Goal: Transaction & Acquisition: Purchase product/service

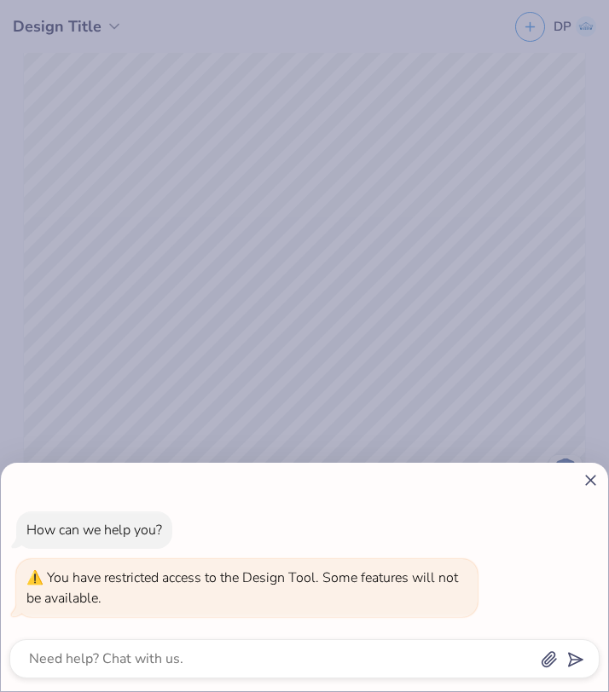
click at [220, 606] on div "You have restricted access to the Design Tool. Some features will not be availa…" at bounding box center [246, 588] width 441 height 41
click at [591, 487] on icon at bounding box center [591, 481] width 18 height 18
type textarea "x"
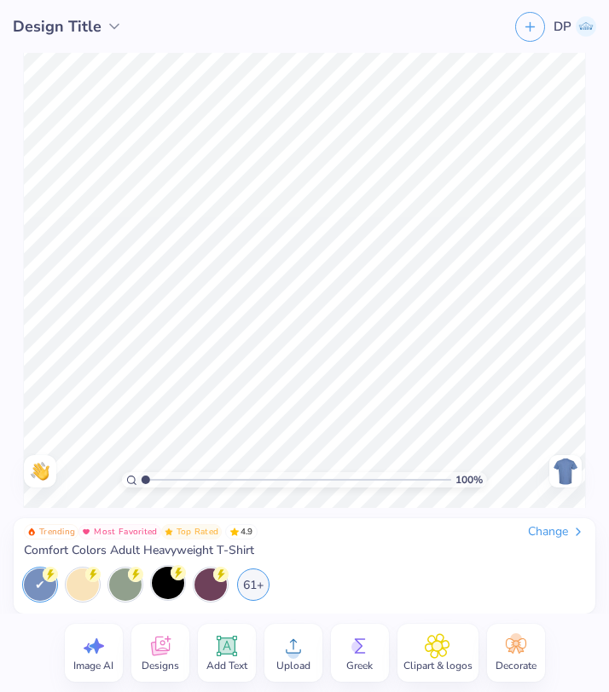
click at [163, 594] on div at bounding box center [168, 583] width 32 height 32
click at [129, 482] on circle at bounding box center [131, 480] width 8 height 8
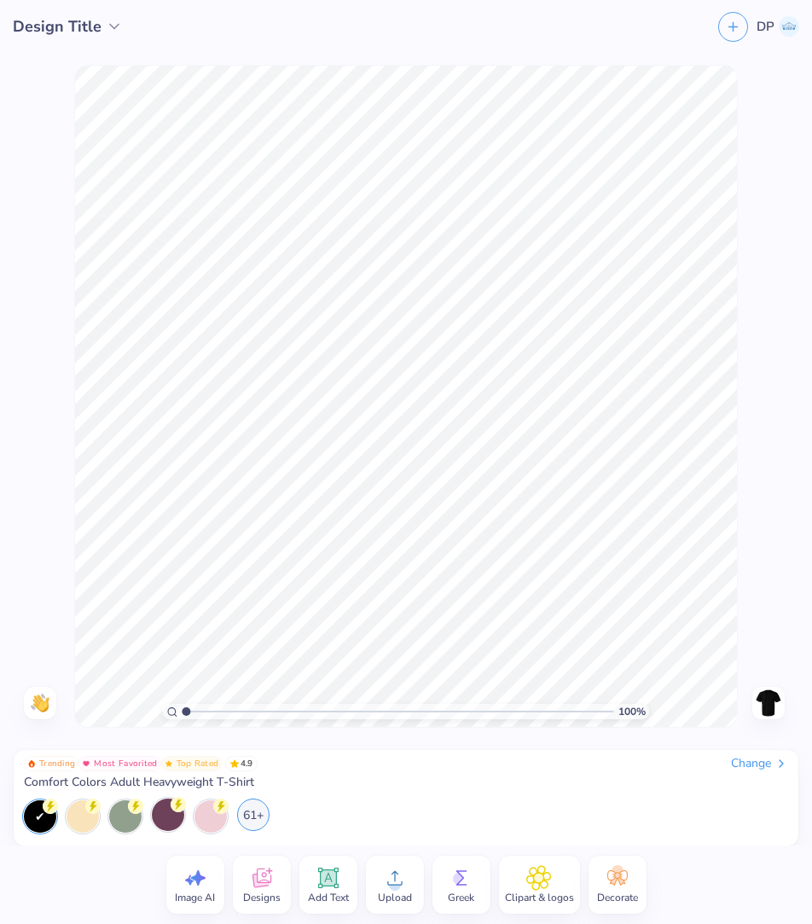
click at [254, 692] on div "61+" at bounding box center [253, 814] width 32 height 32
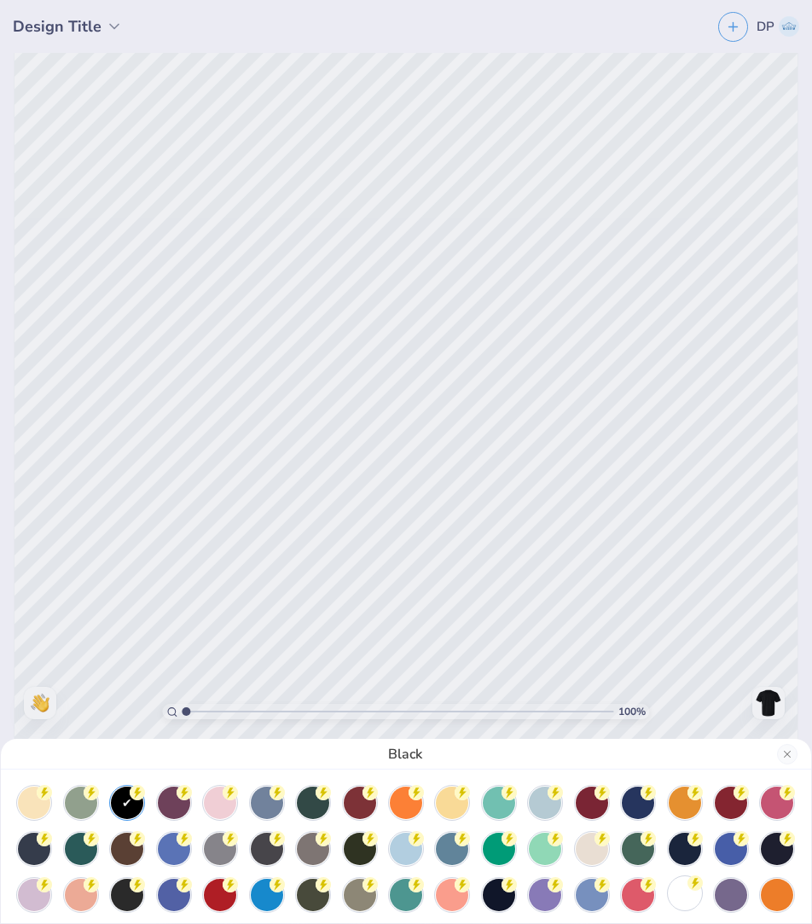
click at [608, 692] on div at bounding box center [685, 893] width 32 height 32
click at [608, 687] on div "White" at bounding box center [406, 462] width 812 height 924
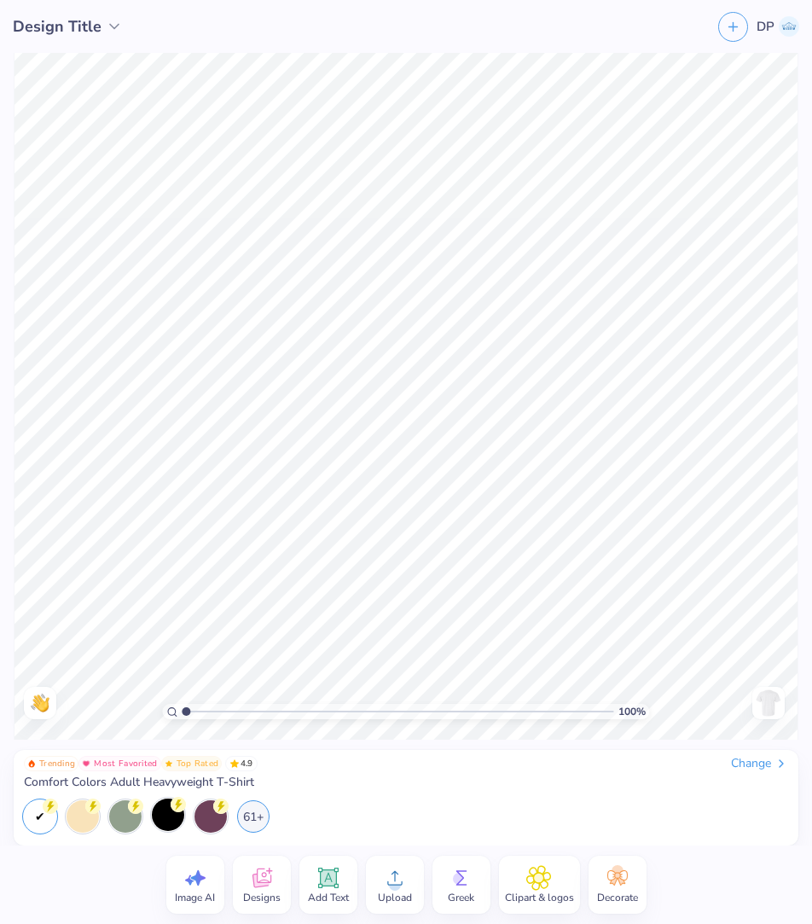
click at [411, 692] on div "Upload" at bounding box center [395, 884] width 58 height 58
click at [398, 692] on circle at bounding box center [395, 884] width 12 height 12
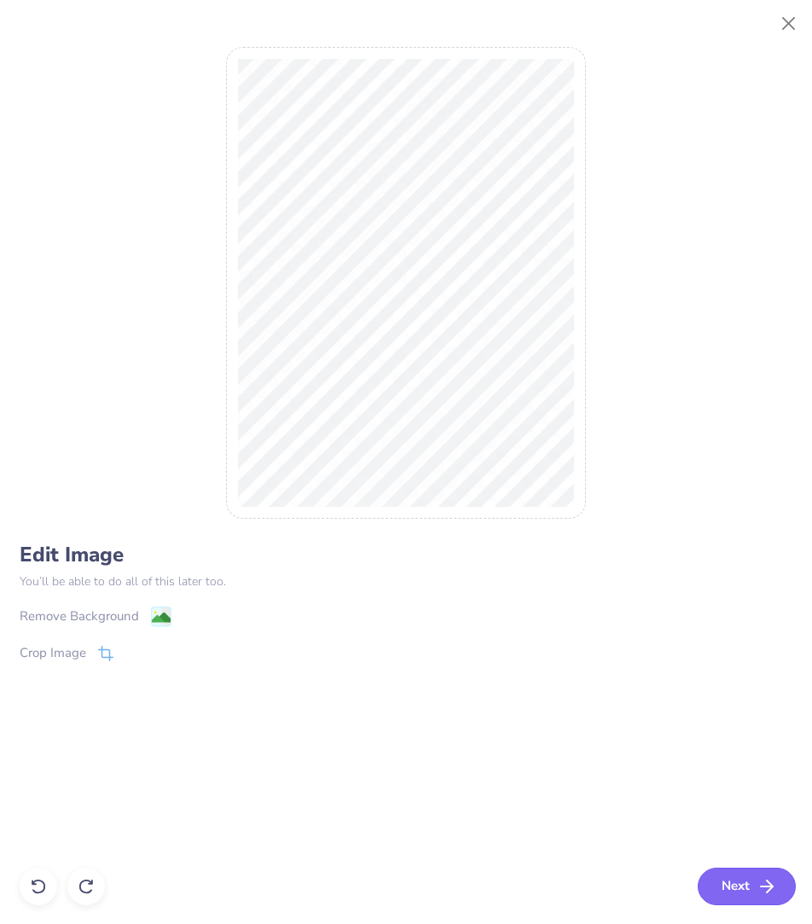
click at [608, 692] on button "Next" at bounding box center [747, 886] width 98 height 38
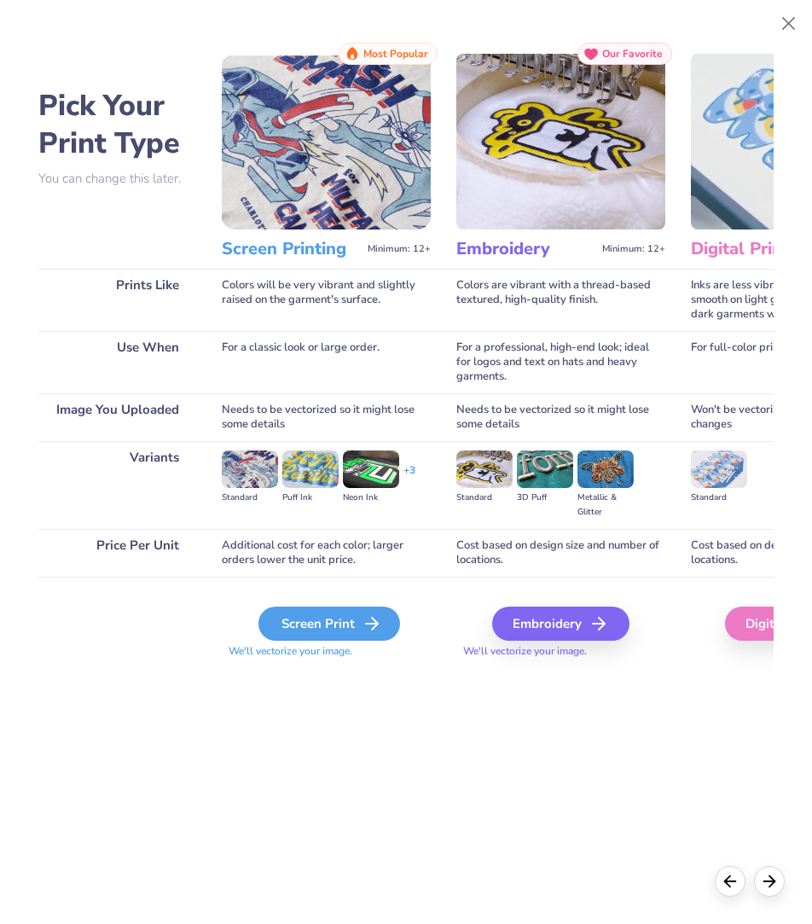
click at [309, 625] on div "Screen Print" at bounding box center [329, 623] width 142 height 34
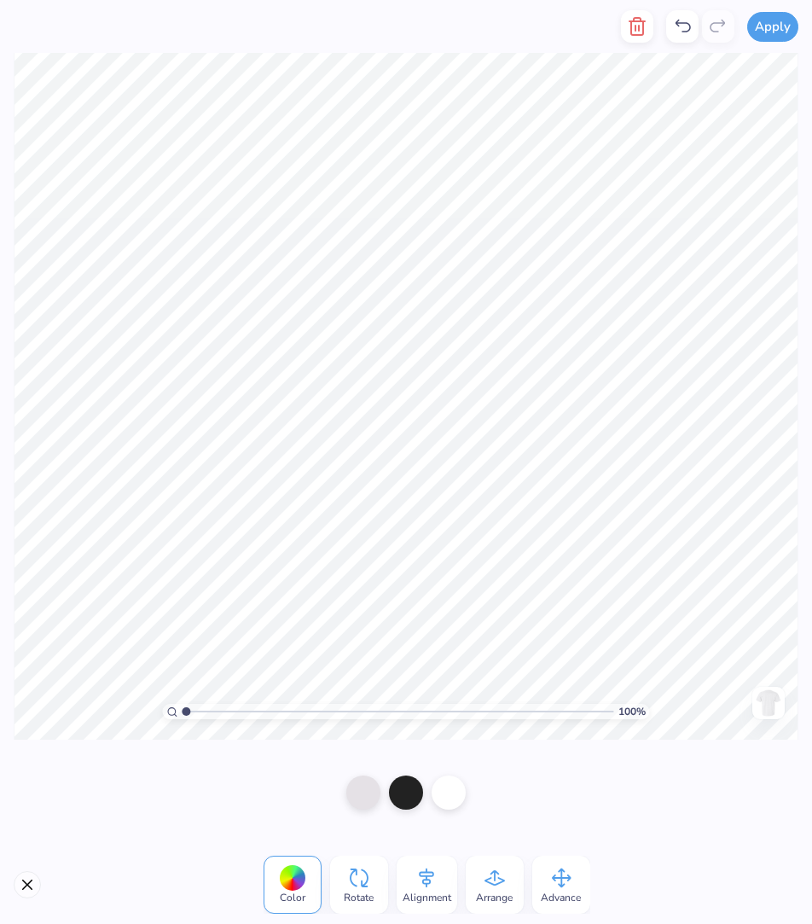
click at [553, 692] on icon at bounding box center [561, 878] width 26 height 26
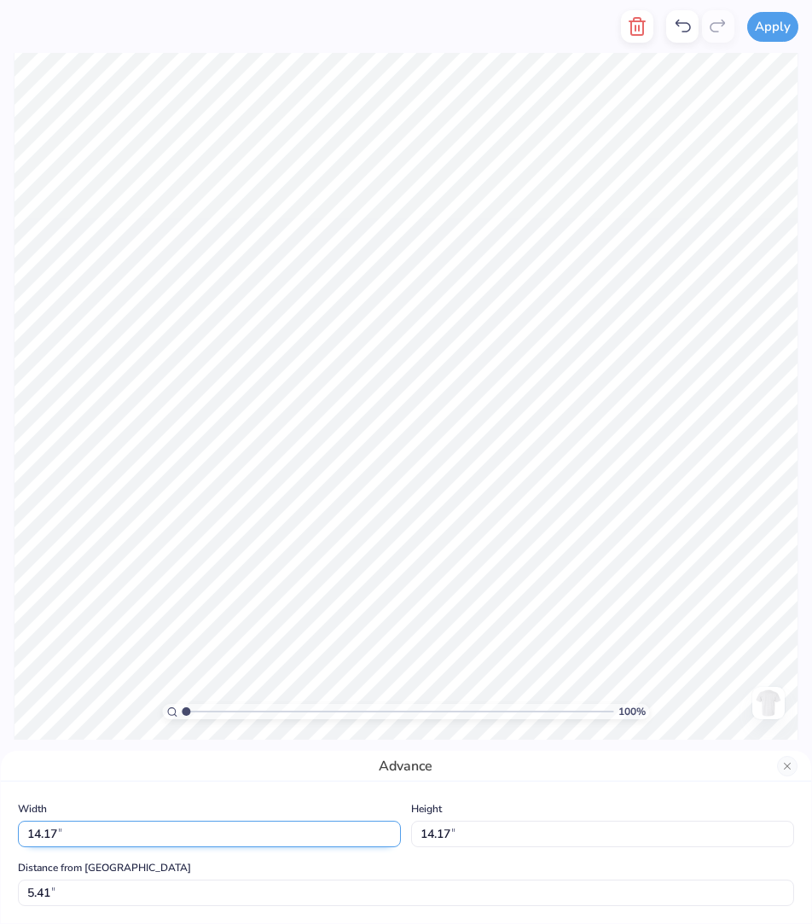
click at [113, 692] on input "14.17" at bounding box center [209, 833] width 383 height 26
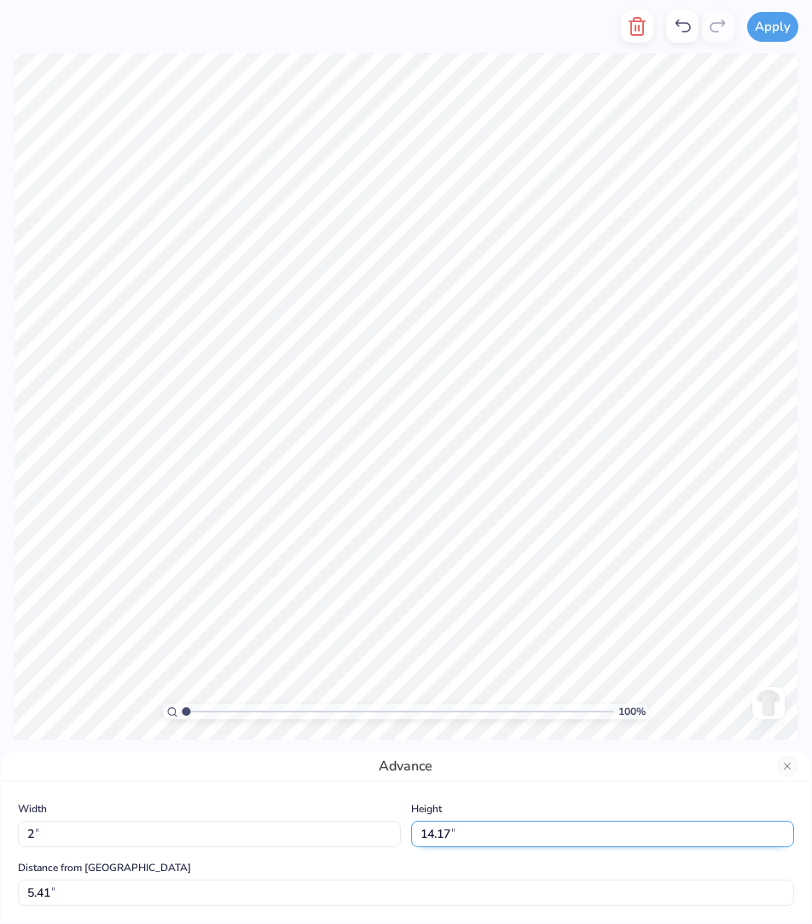
click at [455, 692] on input "14.17" at bounding box center [602, 833] width 383 height 26
type input "2.00"
type input "11.50"
click at [455, 692] on input "2.00" at bounding box center [602, 833] width 383 height 26
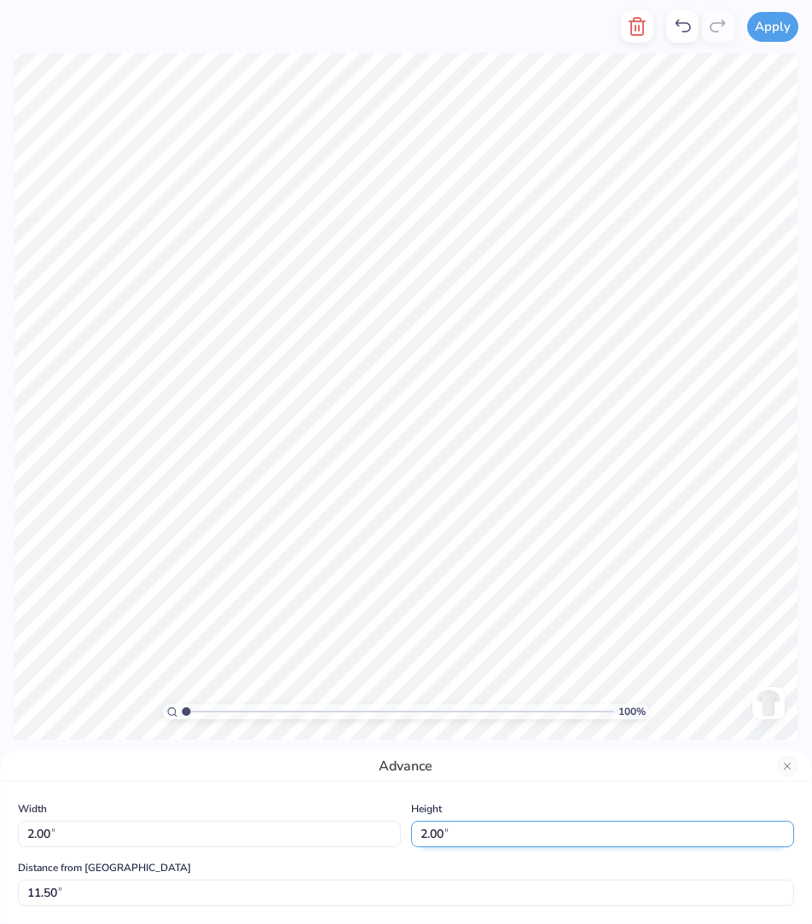
click at [455, 692] on input "2.00" at bounding box center [602, 833] width 383 height 26
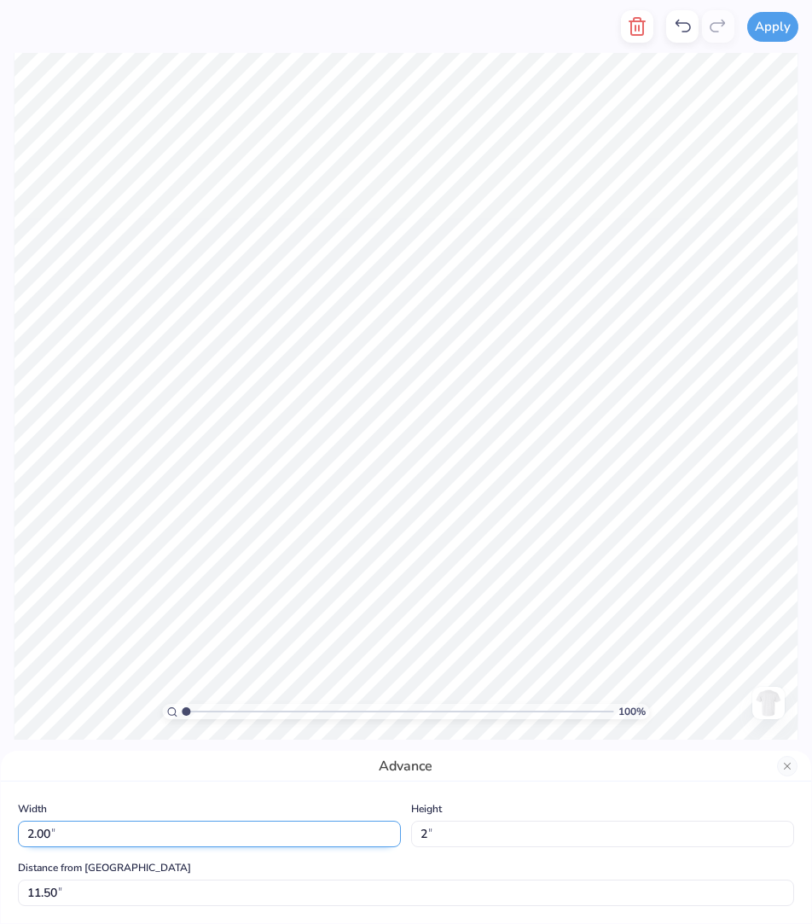
click at [189, 692] on input "2.00" at bounding box center [209, 833] width 383 height 26
type input "2.00"
click at [189, 692] on input "2.00" at bounding box center [209, 833] width 383 height 26
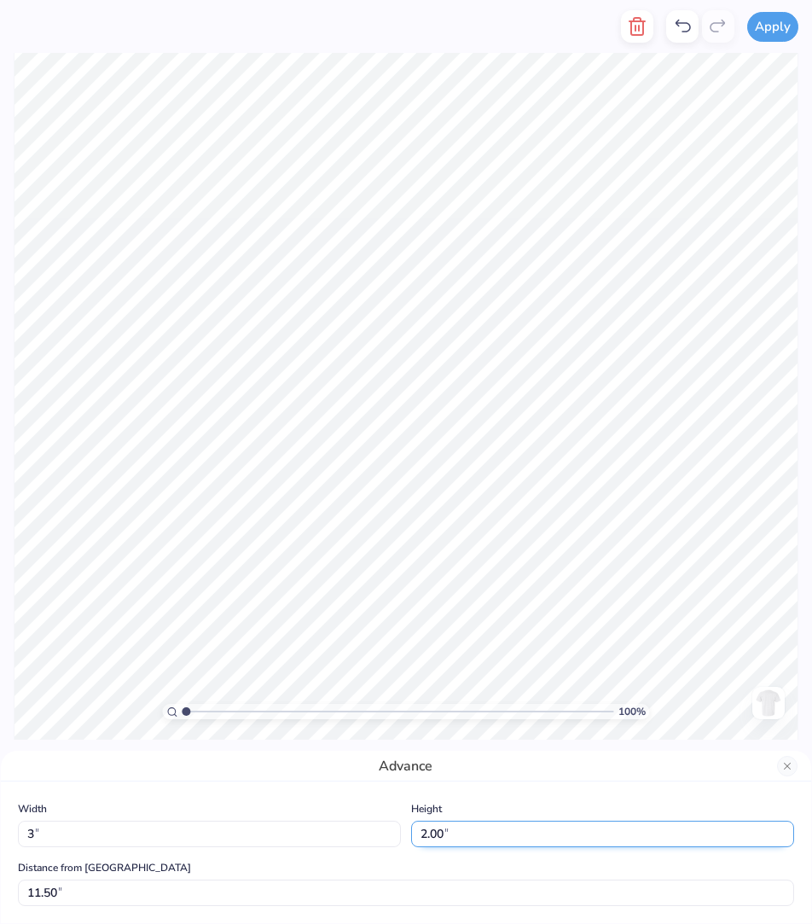
click at [441, 692] on input "2.00" at bounding box center [602, 833] width 383 height 26
type input "3.00"
type input "11.00"
click at [441, 692] on input "3.00" at bounding box center [602, 833] width 383 height 26
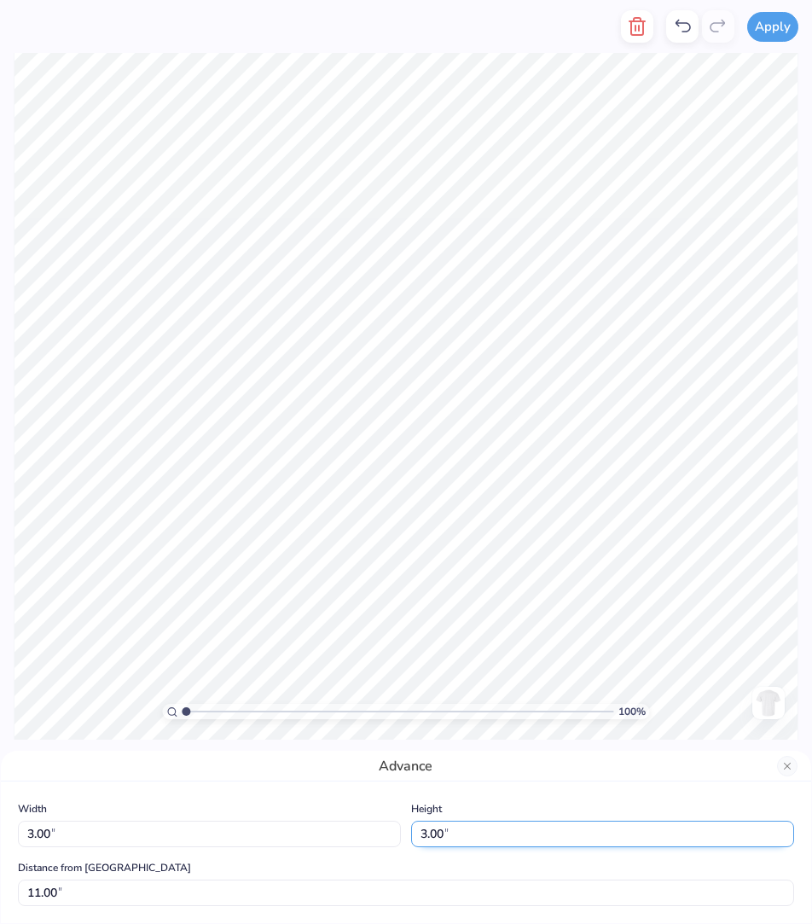
click at [441, 692] on input "3.00" at bounding box center [602, 833] width 383 height 26
type input "3"
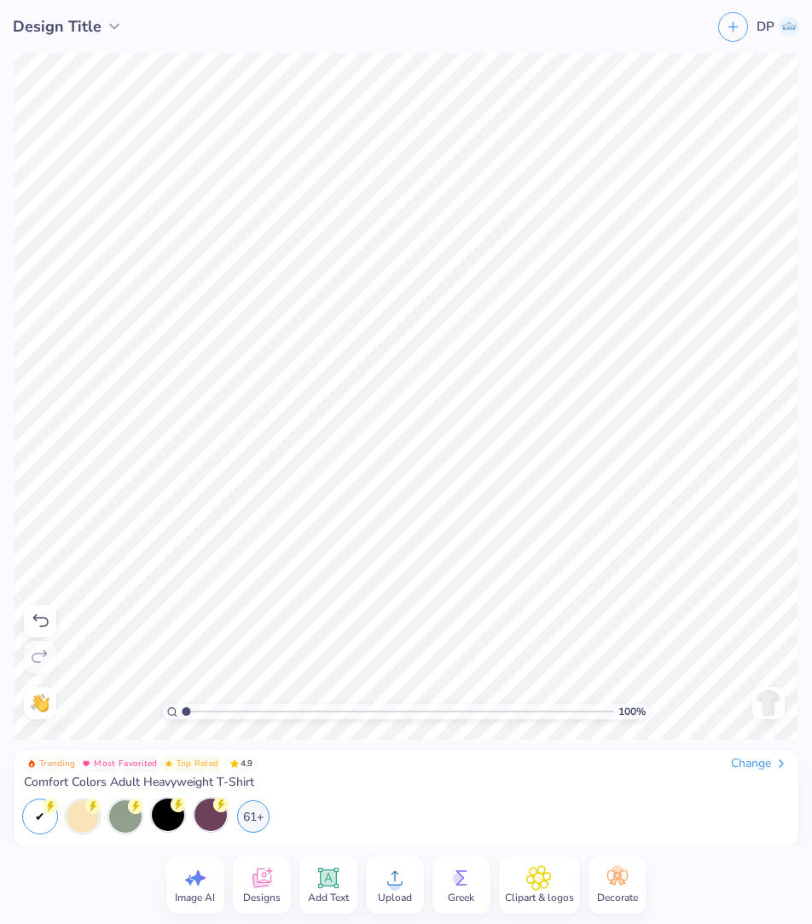
click at [210, 692] on div at bounding box center [210, 814] width 32 height 32
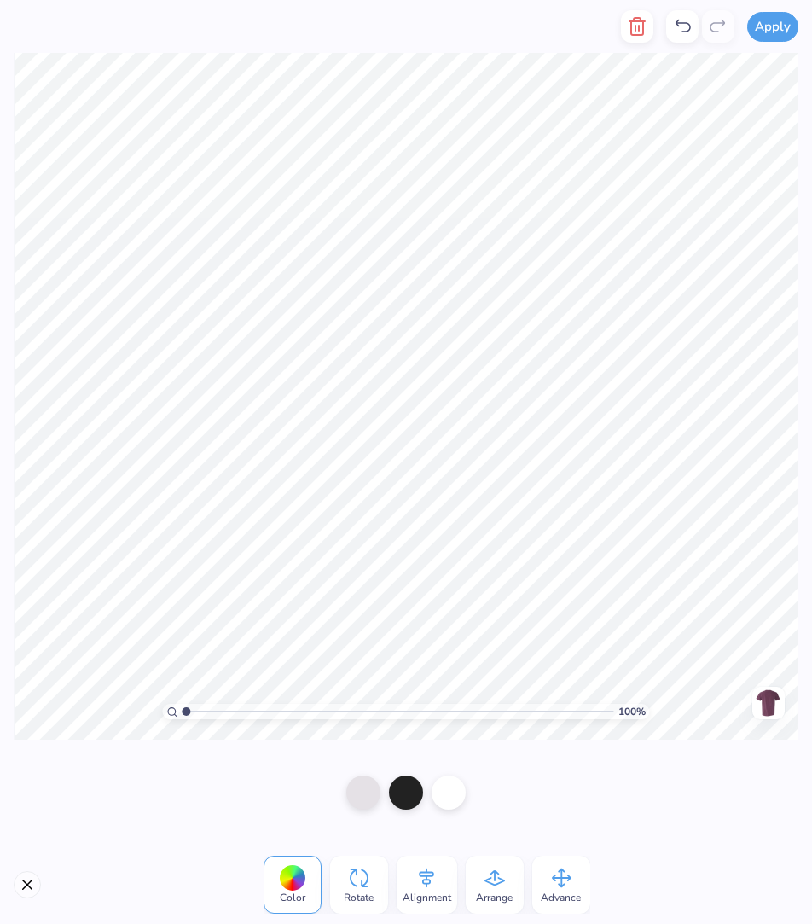
click at [608, 26] on line "button" at bounding box center [635, 28] width 0 height 5
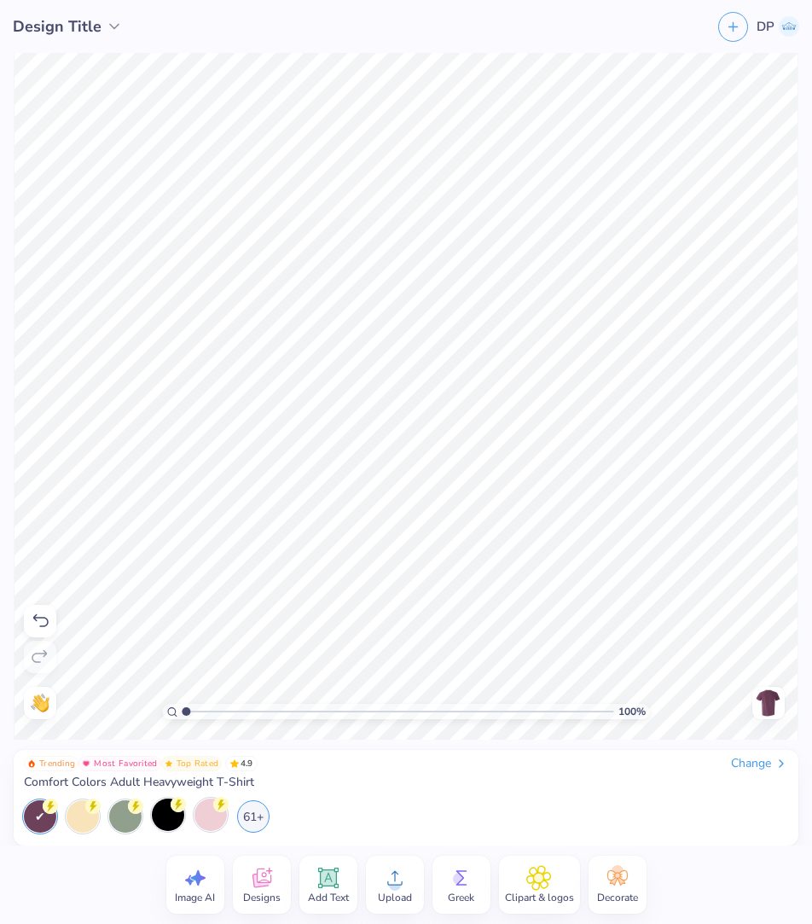
click at [608, 692] on img at bounding box center [768, 702] width 27 height 27
click at [324, 692] on icon at bounding box center [328, 878] width 16 height 16
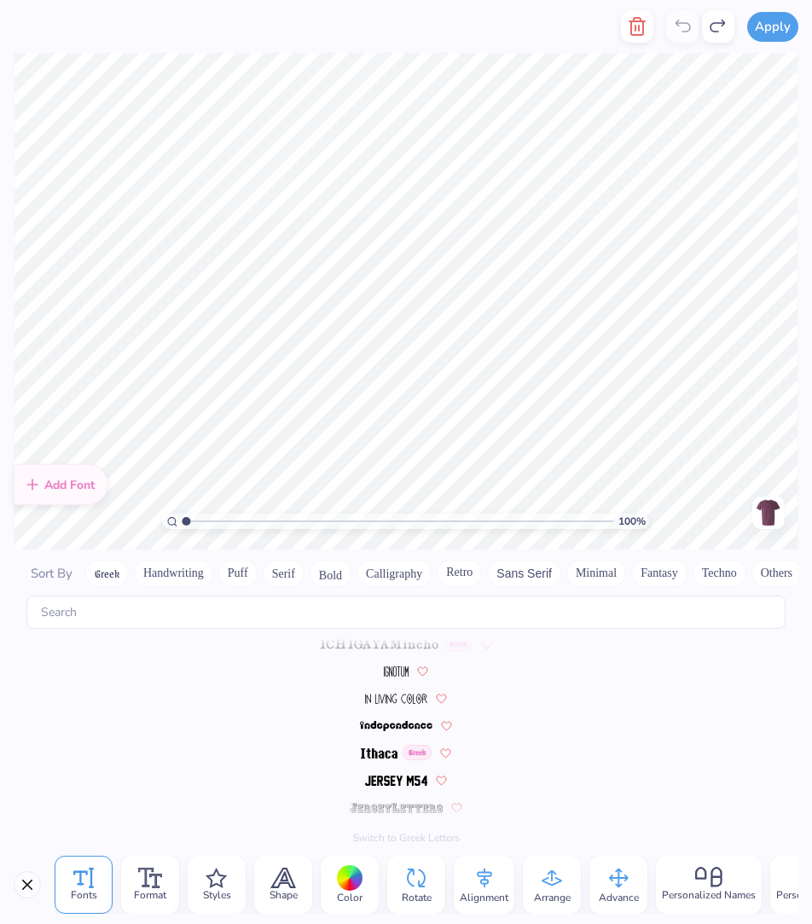
scroll to position [7432, 0]
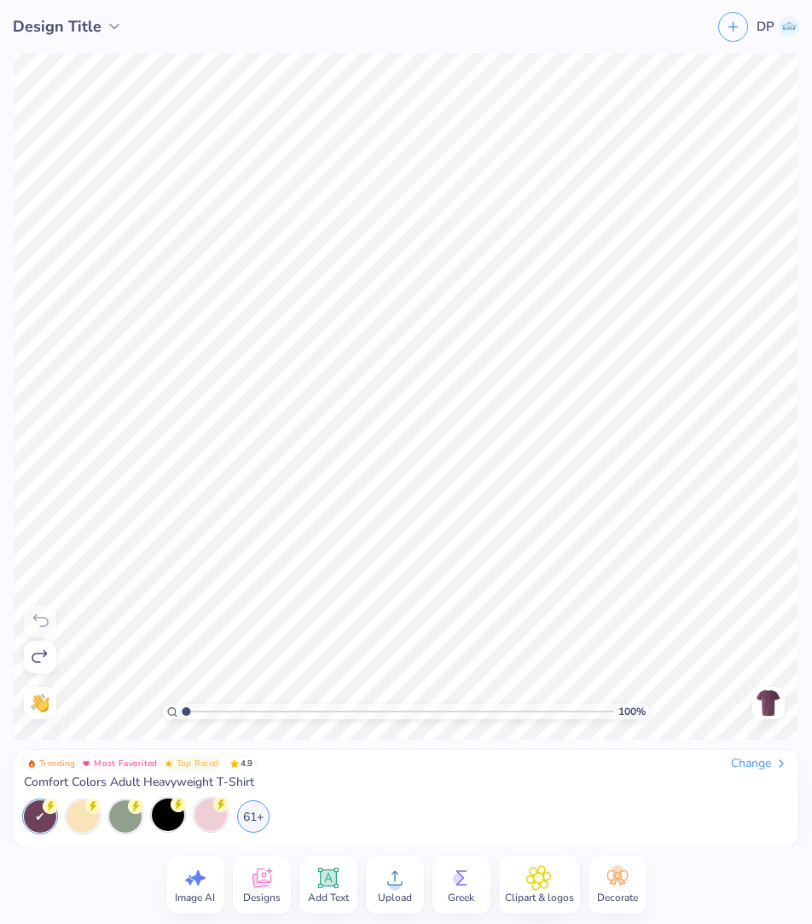
click at [386, 692] on icon at bounding box center [395, 878] width 26 height 26
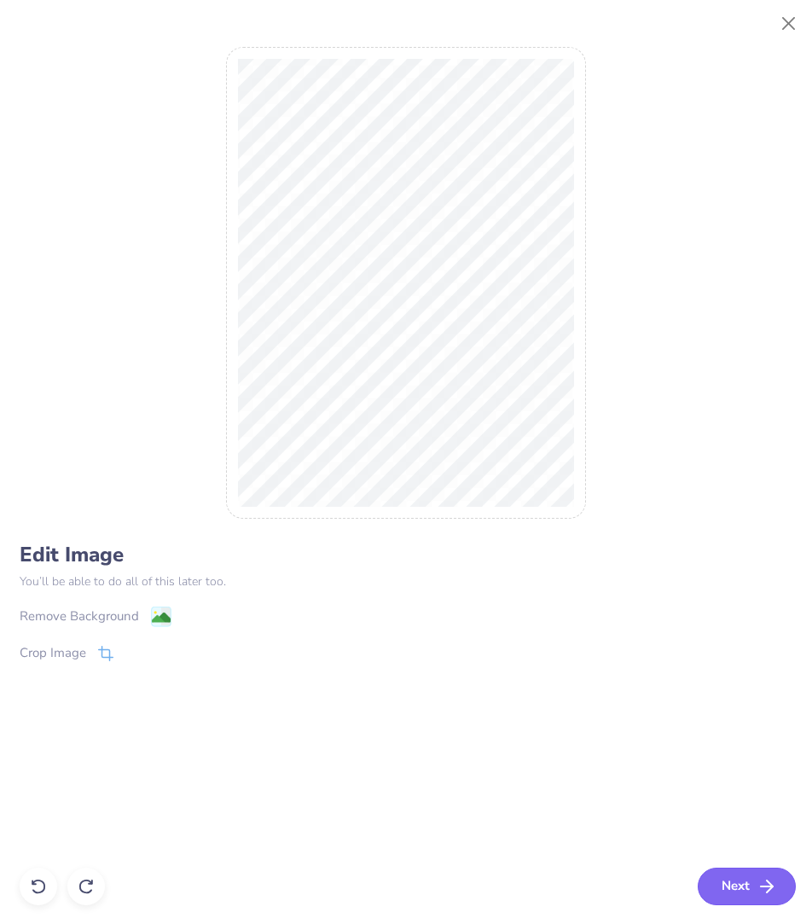
click at [608, 692] on button "Next" at bounding box center [747, 886] width 98 height 38
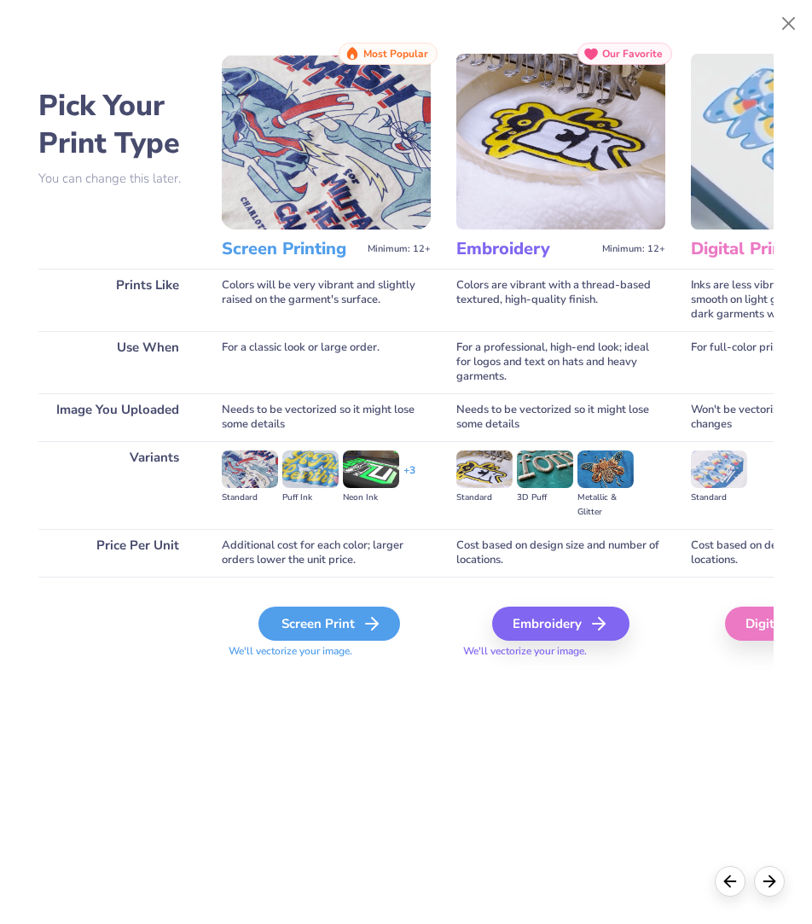
click at [295, 613] on div "Screen Print" at bounding box center [329, 623] width 142 height 34
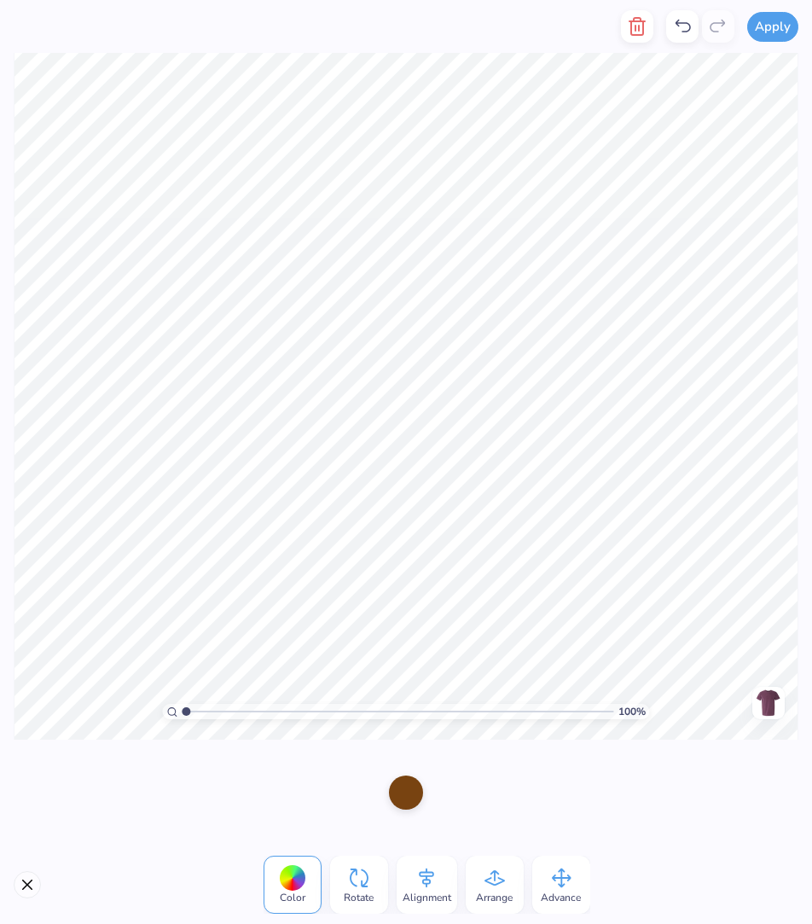
click at [544, 692] on div "Advance" at bounding box center [561, 884] width 58 height 58
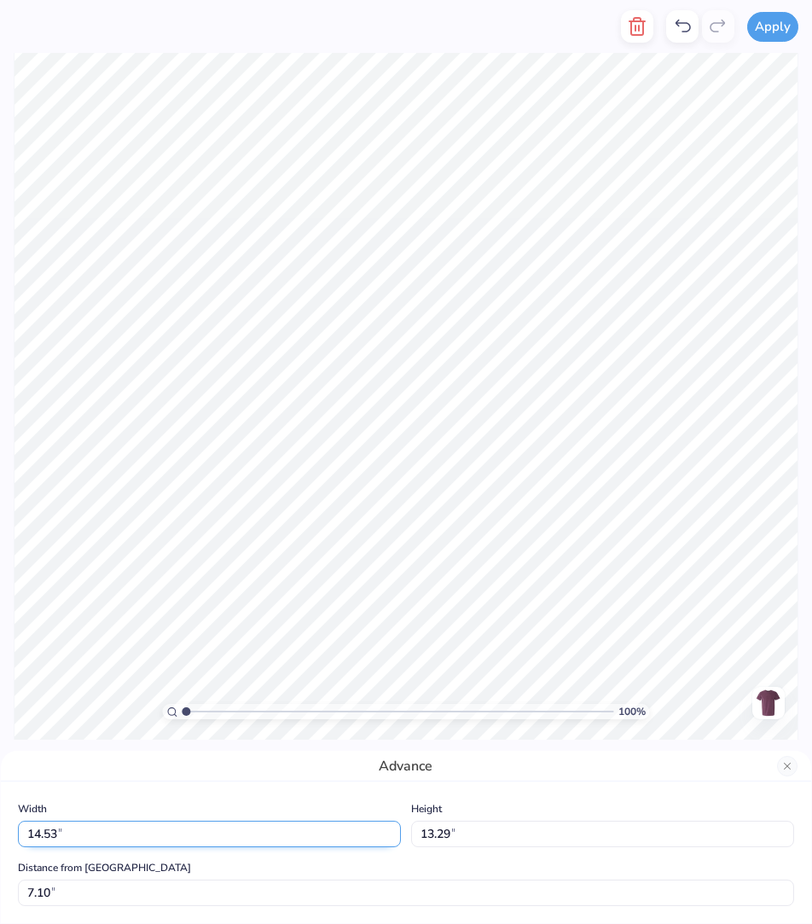
click at [142, 692] on input "14.53" at bounding box center [209, 833] width 383 height 26
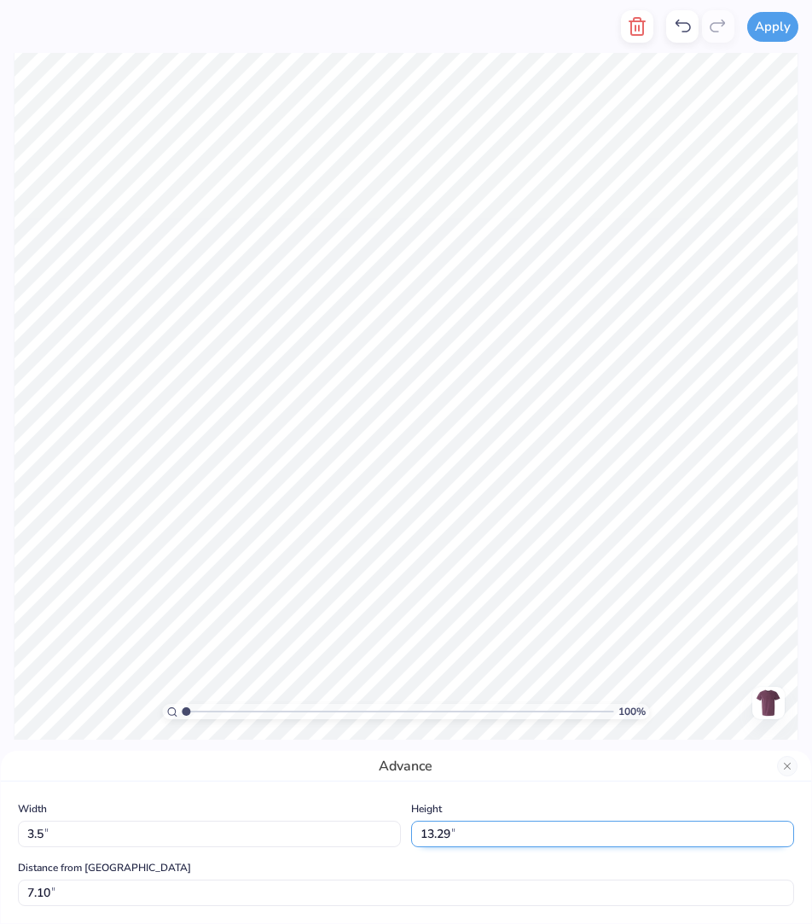
click at [457, 692] on input "13.29" at bounding box center [602, 833] width 383 height 26
type input "3.50"
type input "3.20"
type input "12.15"
click at [457, 692] on input "3.20" at bounding box center [602, 833] width 383 height 26
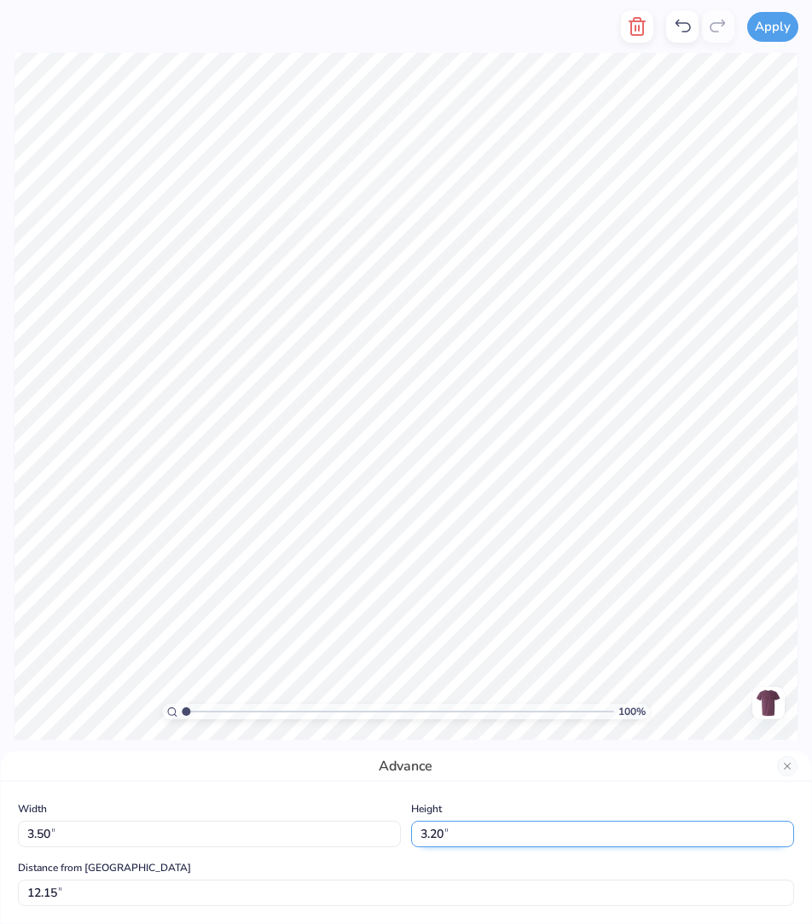
click at [457, 692] on input "3.20" at bounding box center [602, 833] width 383 height 26
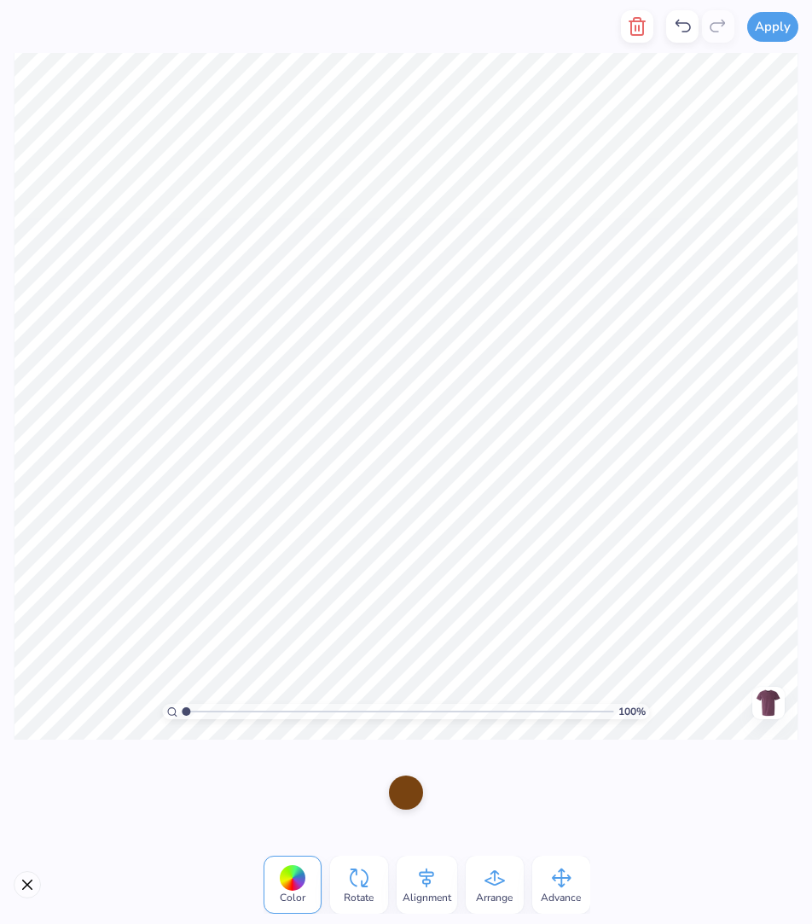
click at [608, 692] on img at bounding box center [768, 702] width 27 height 27
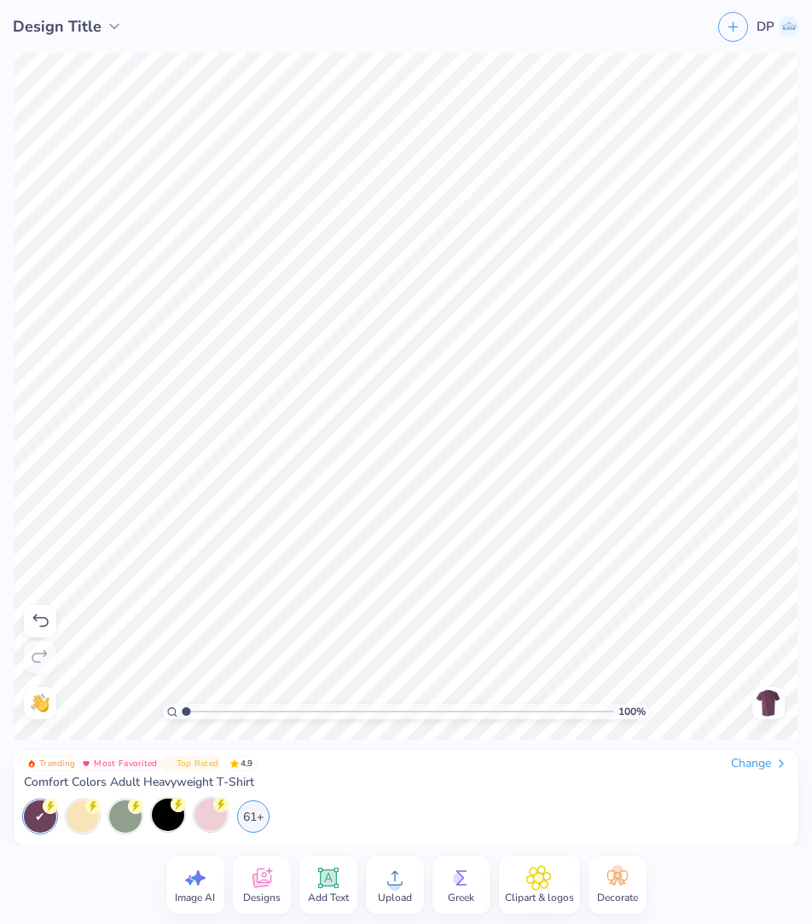
click at [608, 692] on img at bounding box center [768, 702] width 27 height 27
type input "1.00535026359234"
type textarea "x"
type input "1.05199884552116"
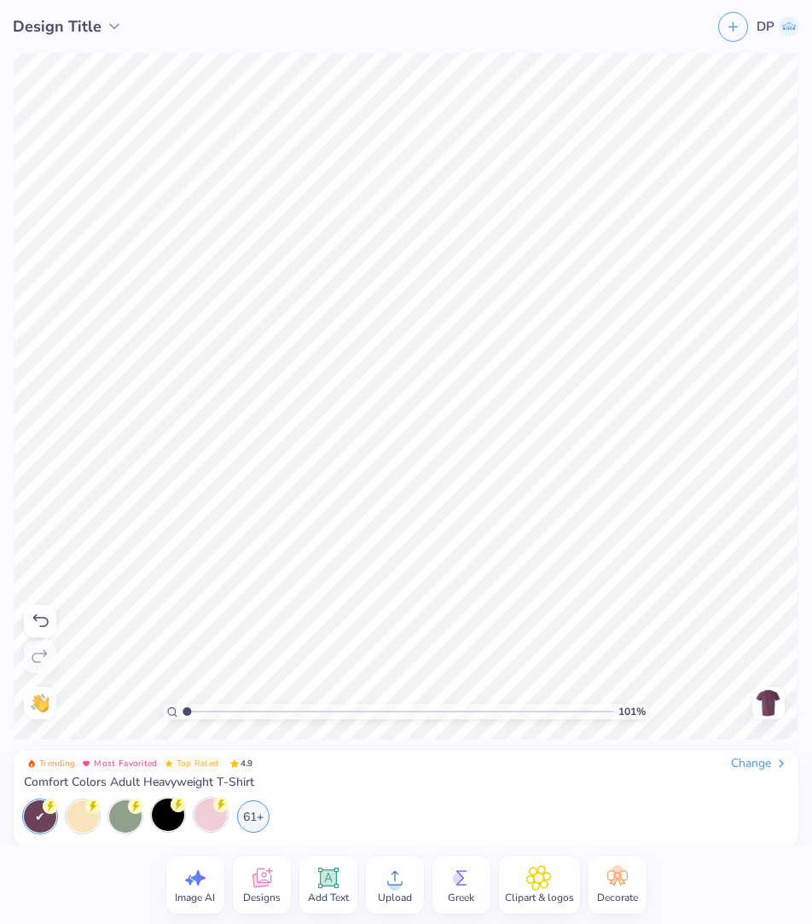
type textarea "x"
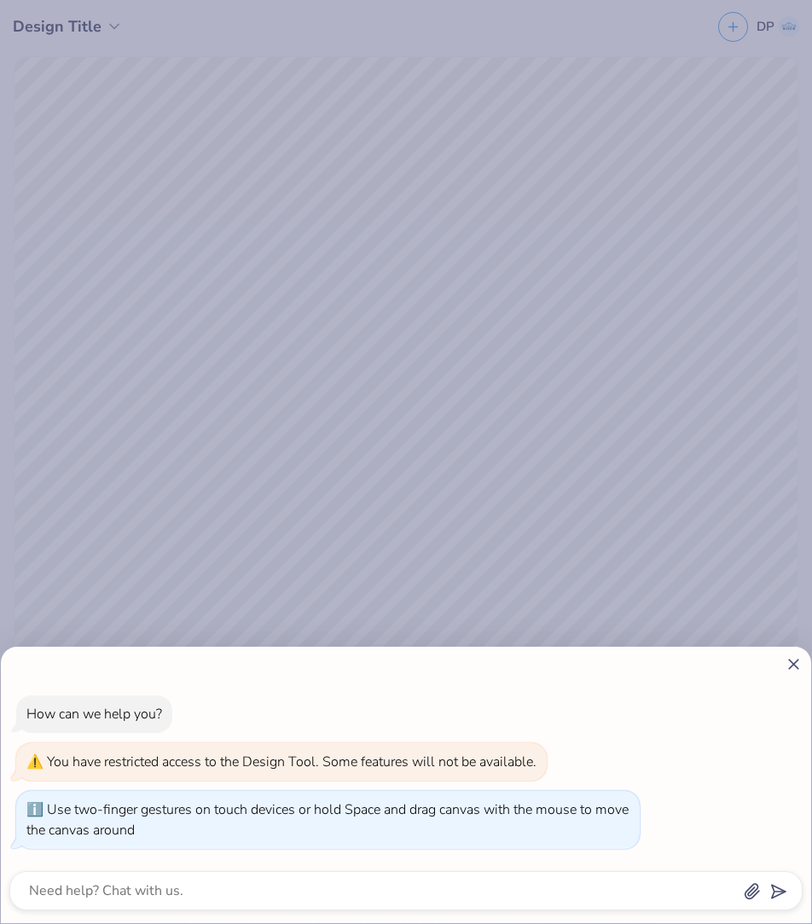
type input "1.05480932689308"
type textarea "x"
type input "1.05480932689308"
click at [608, 669] on icon at bounding box center [794, 664] width 18 height 18
type textarea "x"
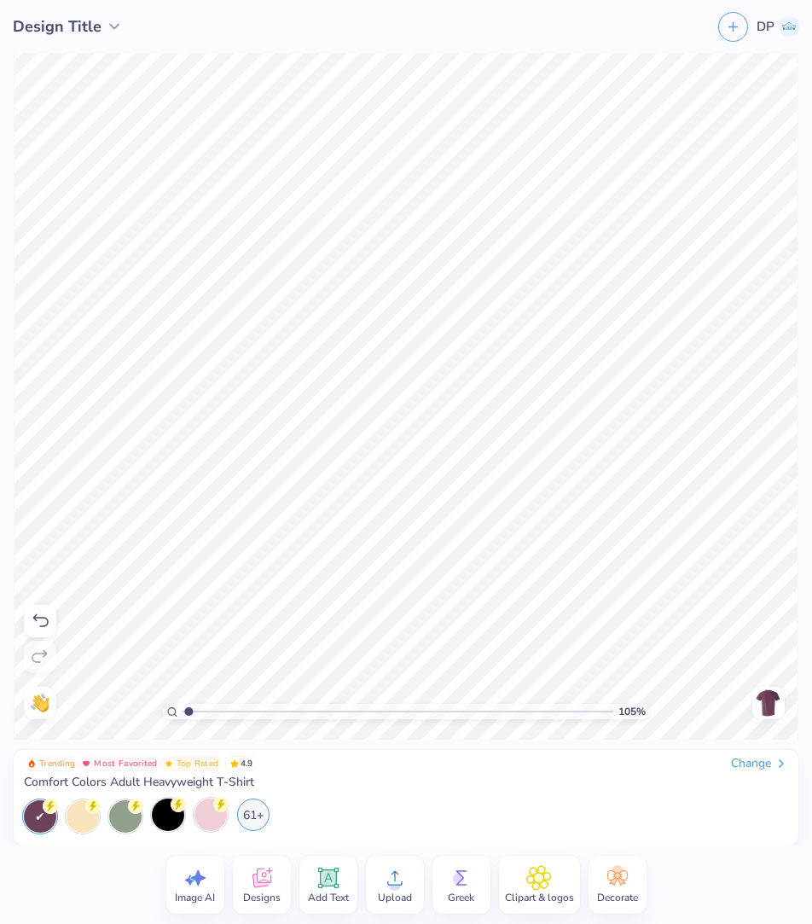
click at [253, 692] on div "61+" at bounding box center [253, 814] width 32 height 32
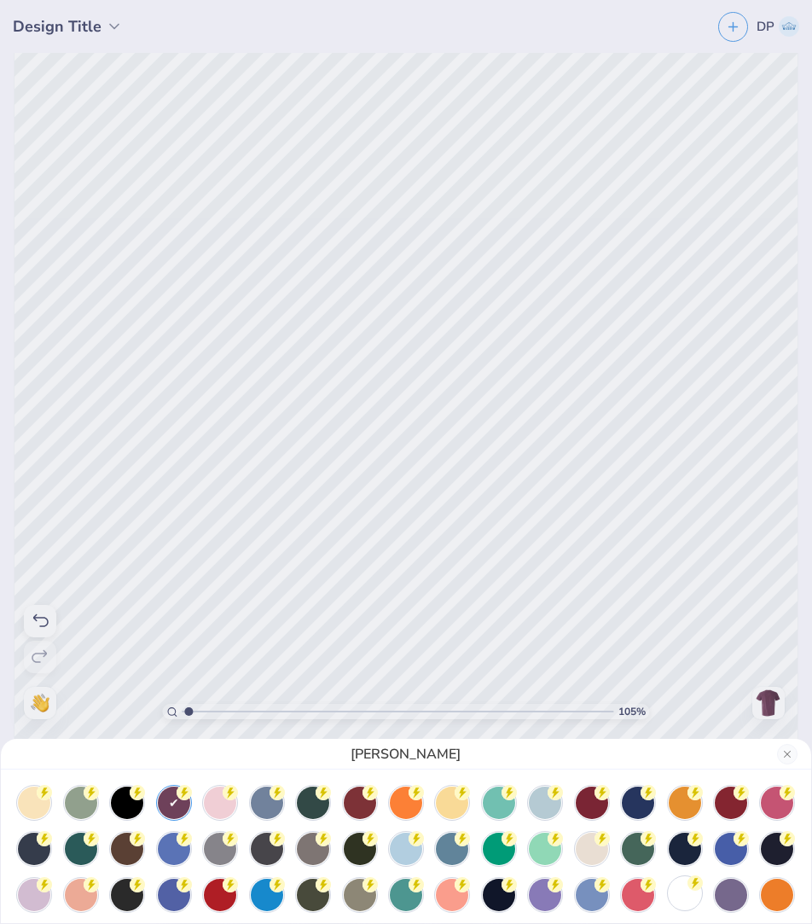
click at [608, 692] on div at bounding box center [685, 893] width 32 height 32
click at [608, 561] on div "White" at bounding box center [406, 462] width 812 height 924
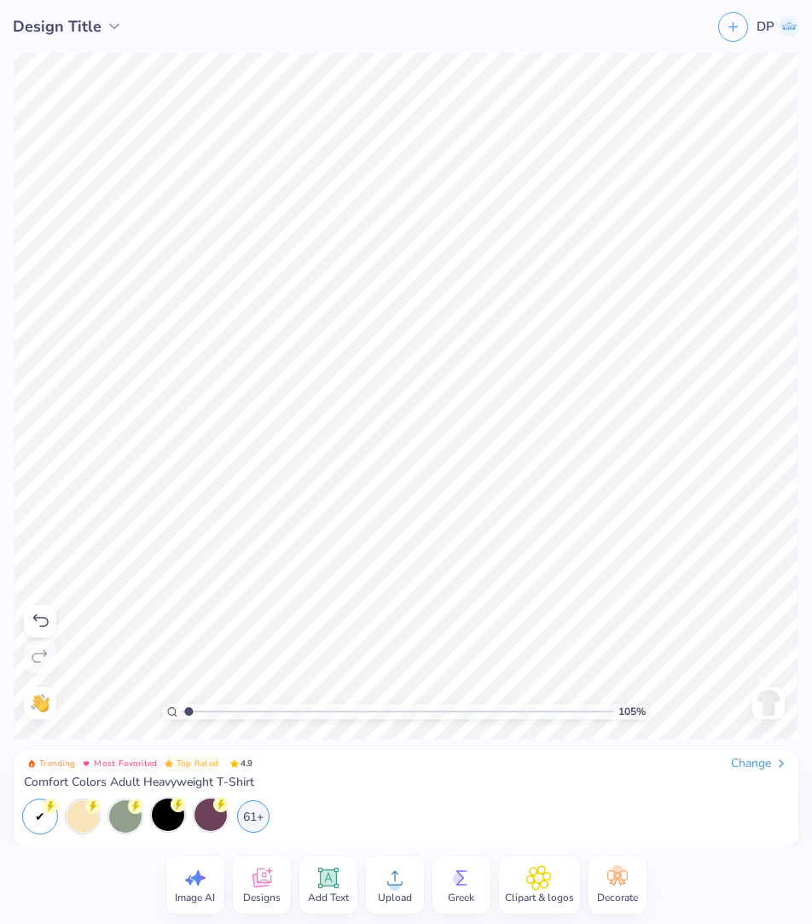
click at [399, 692] on icon at bounding box center [394, 878] width 15 height 14
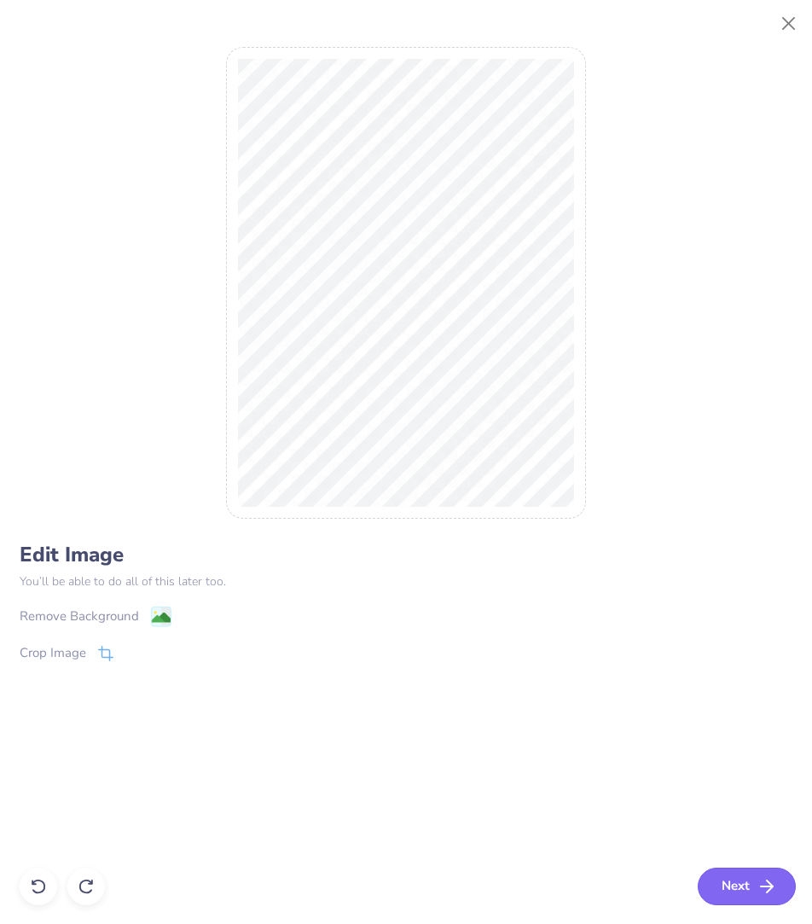
click at [608, 692] on button "Next" at bounding box center [747, 886] width 98 height 38
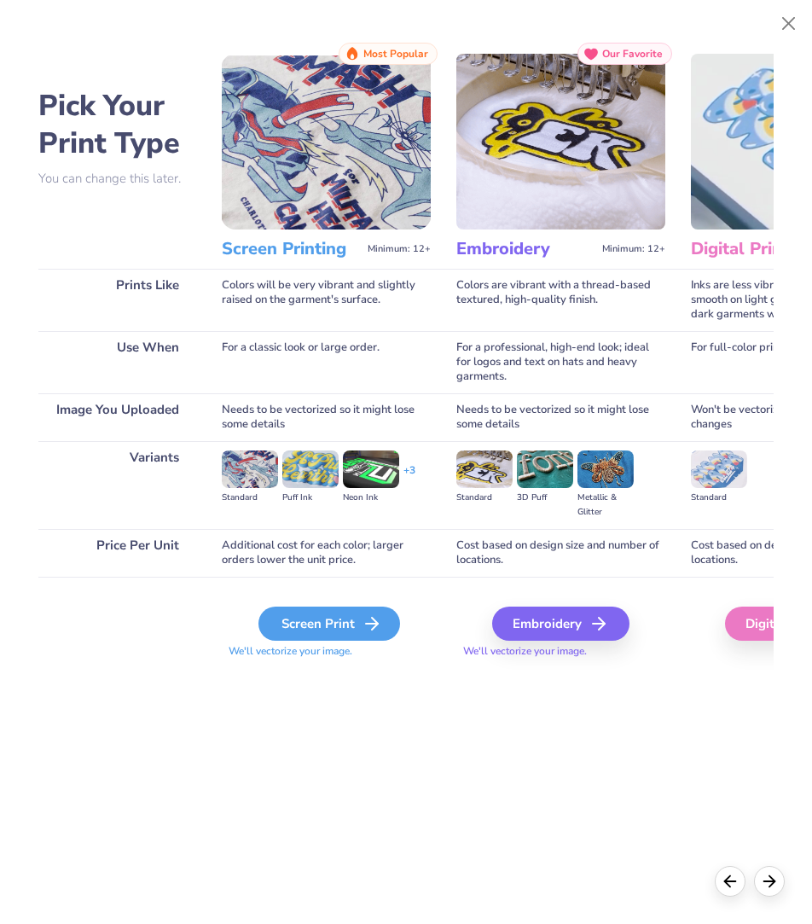
click at [349, 619] on div "Screen Print" at bounding box center [329, 623] width 142 height 34
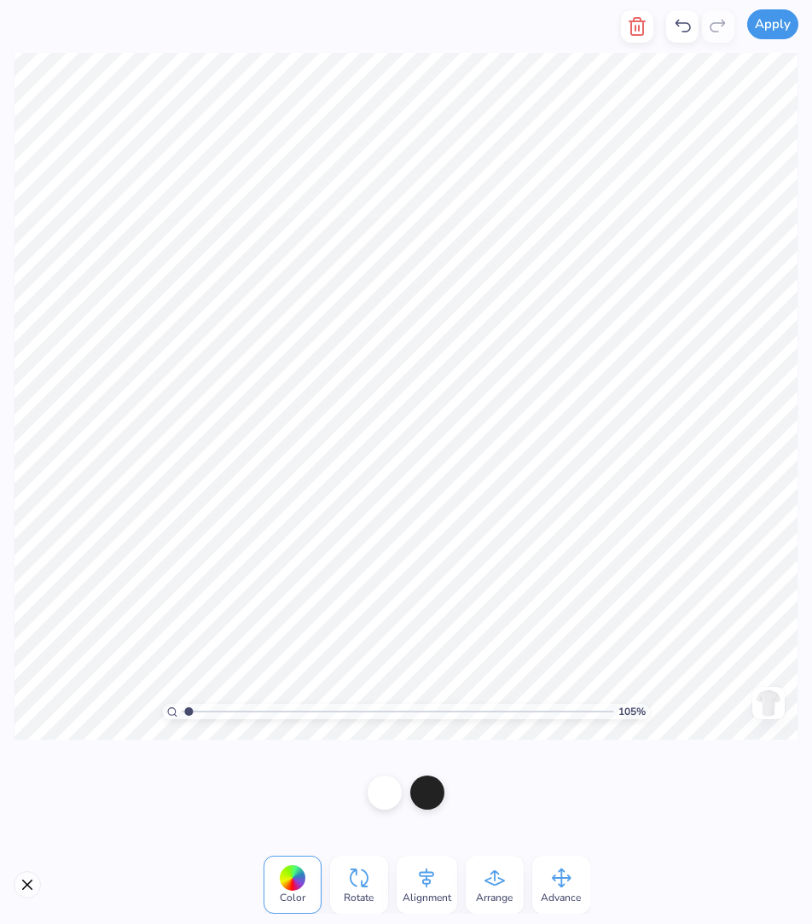
click at [608, 25] on button "Apply" at bounding box center [772, 24] width 51 height 30
click at [390, 692] on div at bounding box center [385, 790] width 34 height 34
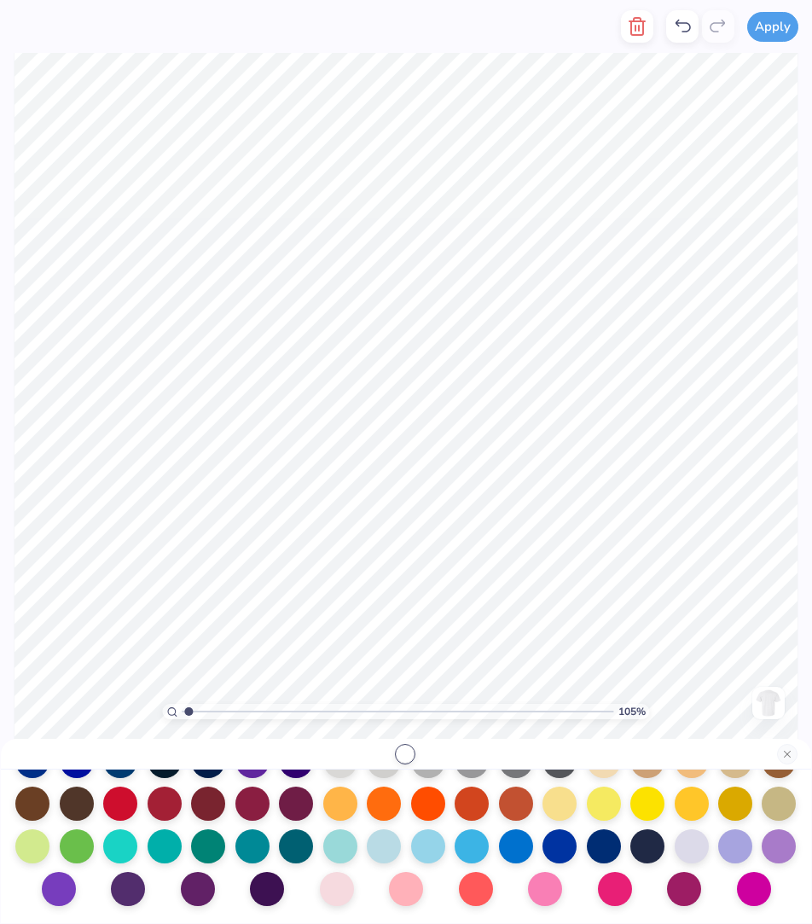
scroll to position [0, 0]
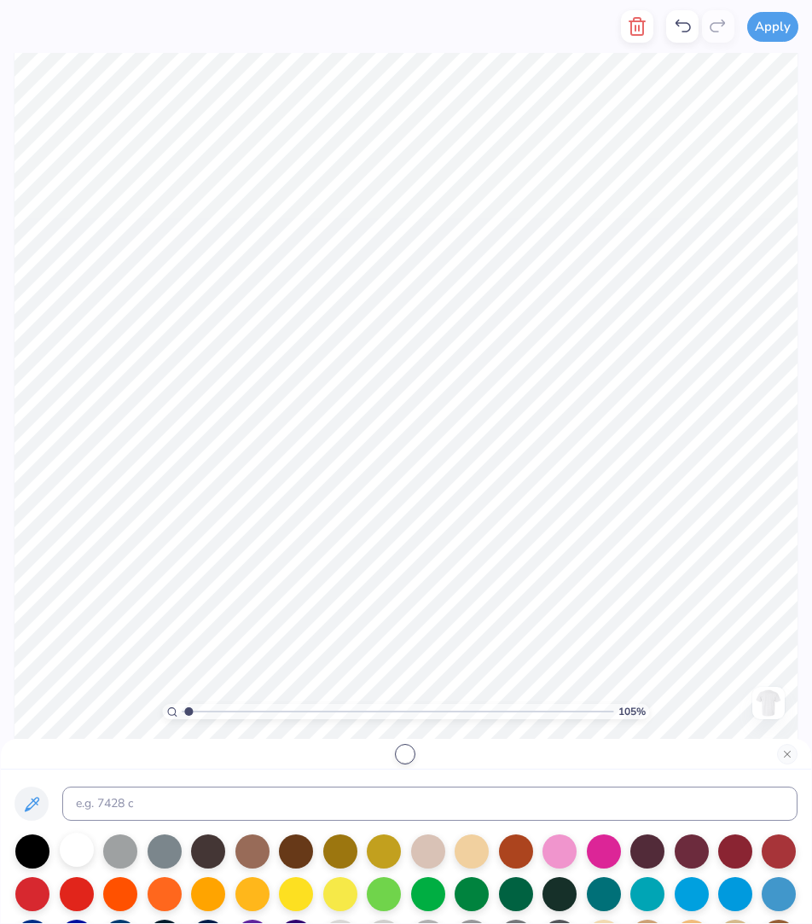
click at [90, 692] on div at bounding box center [77, 849] width 34 height 34
click at [94, 692] on input at bounding box center [429, 803] width 735 height 34
click at [608, 692] on button "Close" at bounding box center [787, 754] width 20 height 20
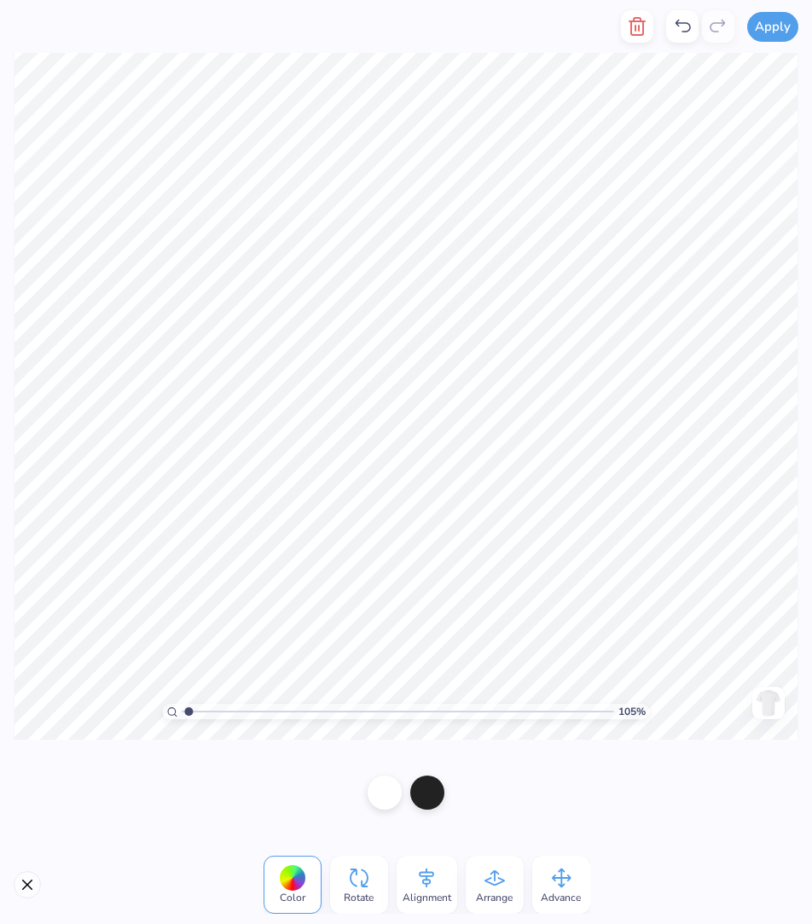
click at [377, 692] on div at bounding box center [406, 791] width 104 height 61
click at [385, 692] on div at bounding box center [385, 790] width 34 height 34
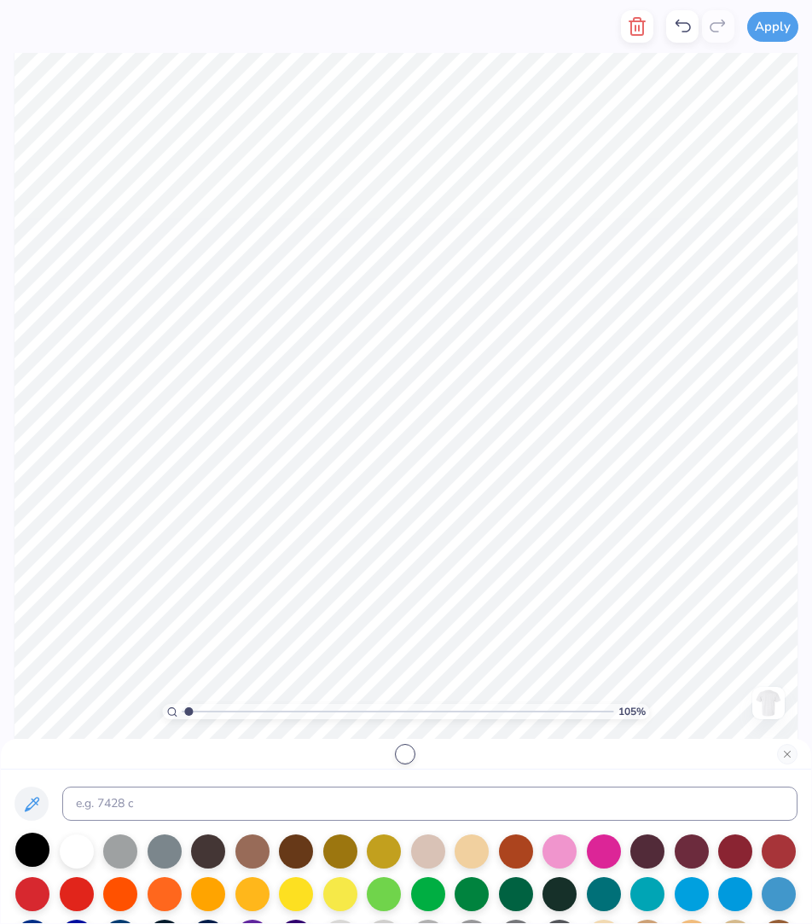
click at [33, 692] on div at bounding box center [32, 849] width 34 height 34
click at [83, 692] on div at bounding box center [77, 849] width 34 height 34
click at [37, 692] on icon at bounding box center [32, 803] width 14 height 14
click at [119, 692] on input at bounding box center [429, 803] width 735 height 34
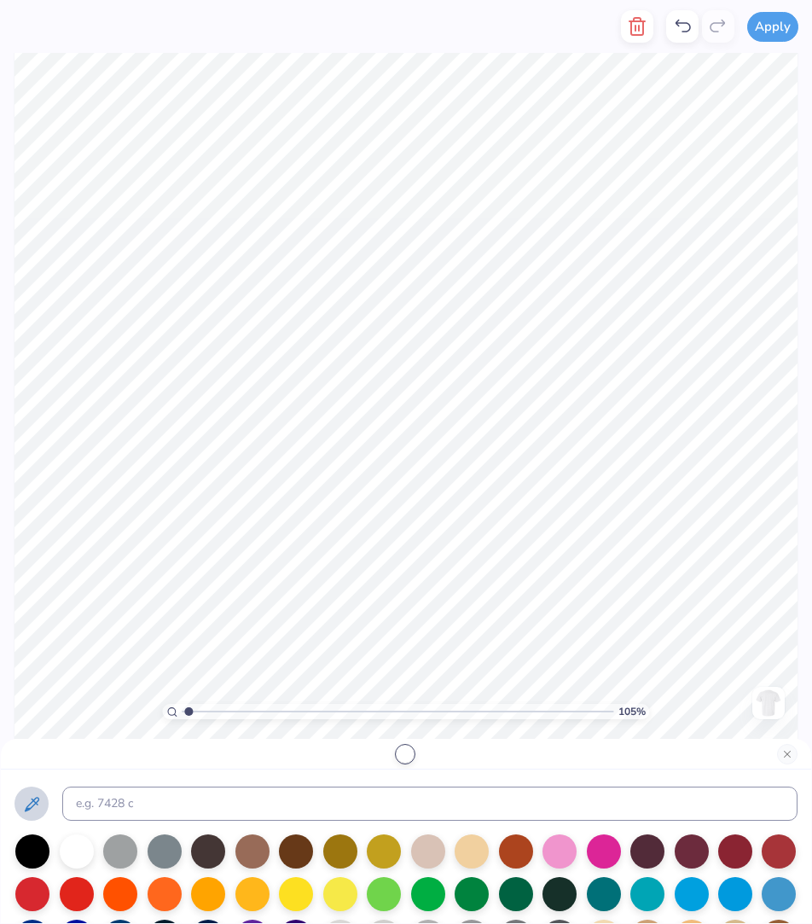
click at [30, 692] on button at bounding box center [31, 803] width 34 height 34
click at [608, 692] on button "Close" at bounding box center [787, 754] width 20 height 20
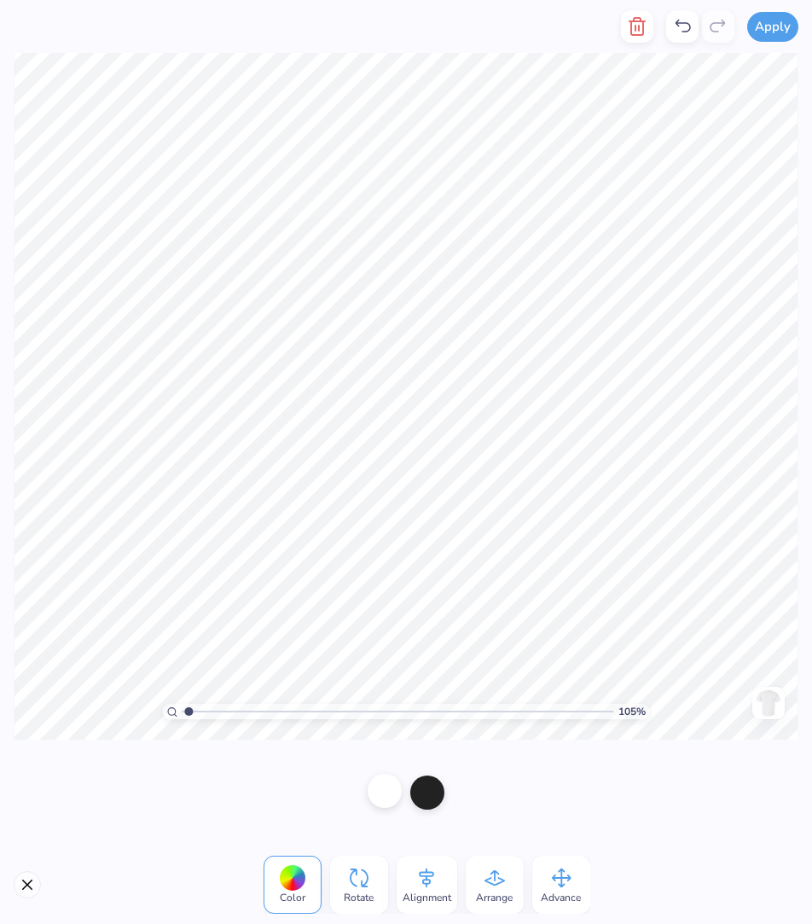
click at [397, 692] on div at bounding box center [385, 790] width 34 height 34
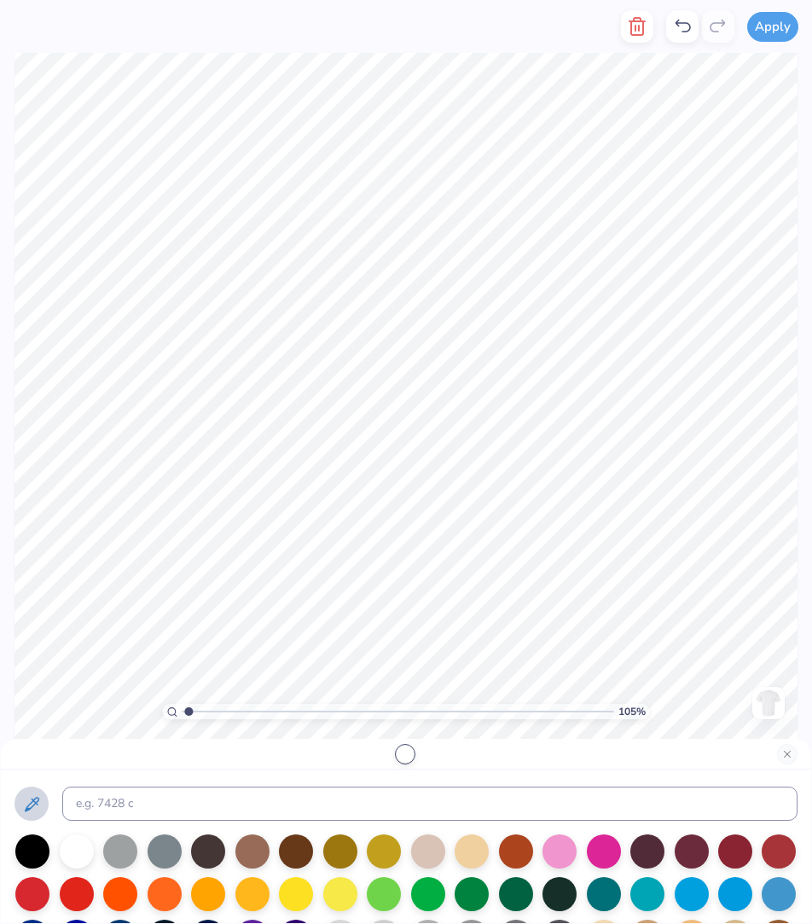
click at [34, 692] on icon at bounding box center [31, 804] width 20 height 20
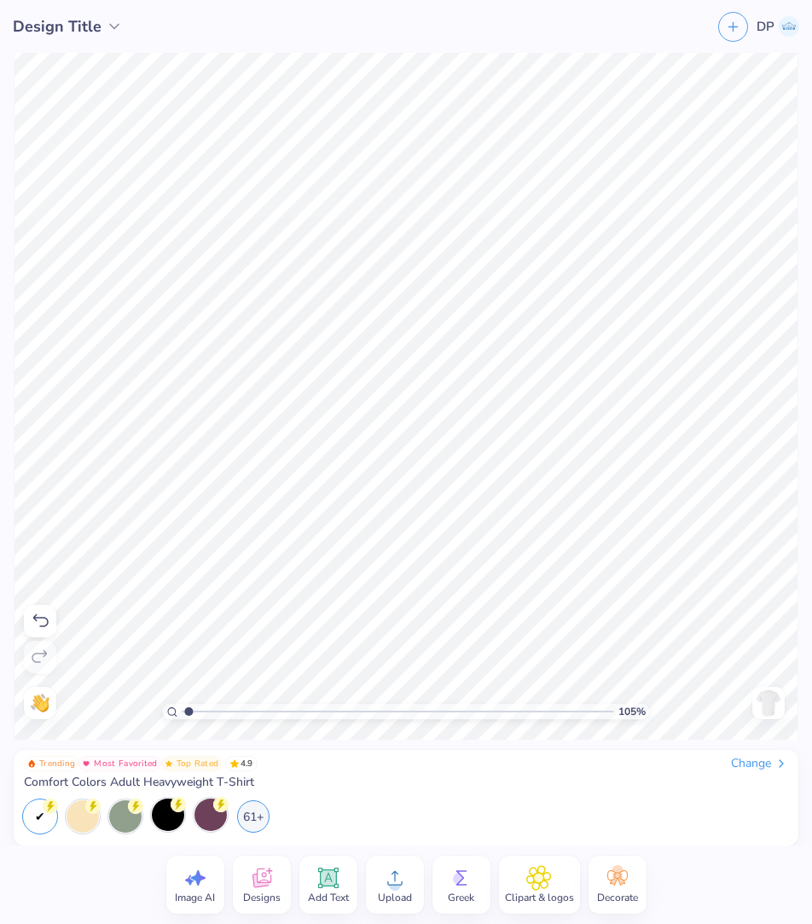
click at [334, 692] on icon at bounding box center [328, 878] width 16 height 16
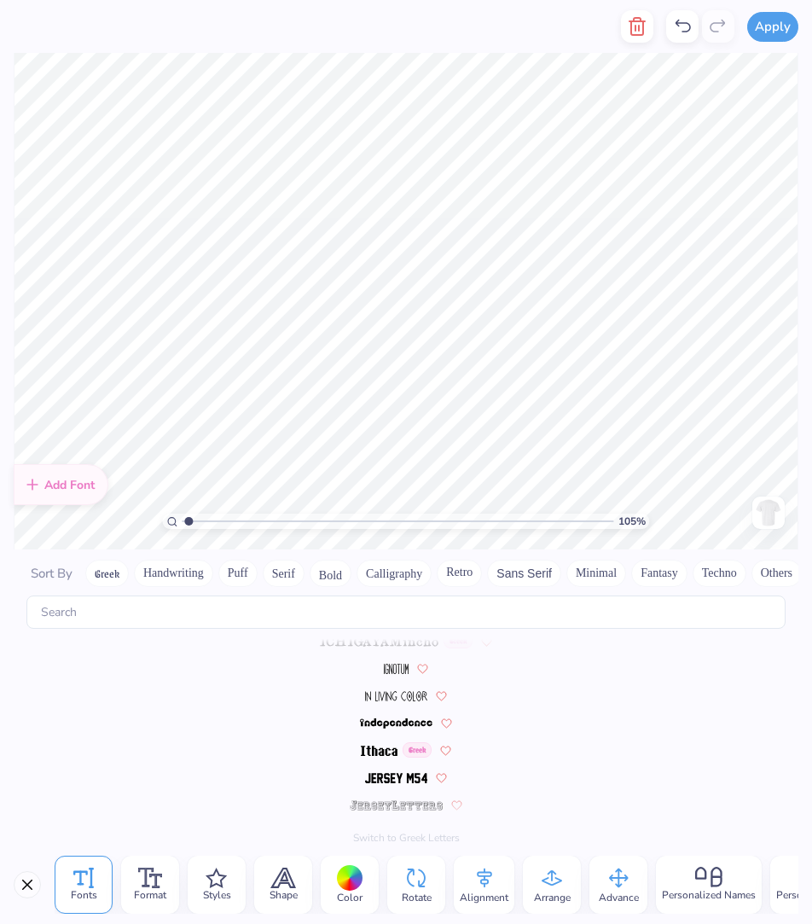
scroll to position [7432, 0]
click at [167, 582] on button "Handwriting" at bounding box center [173, 572] width 79 height 27
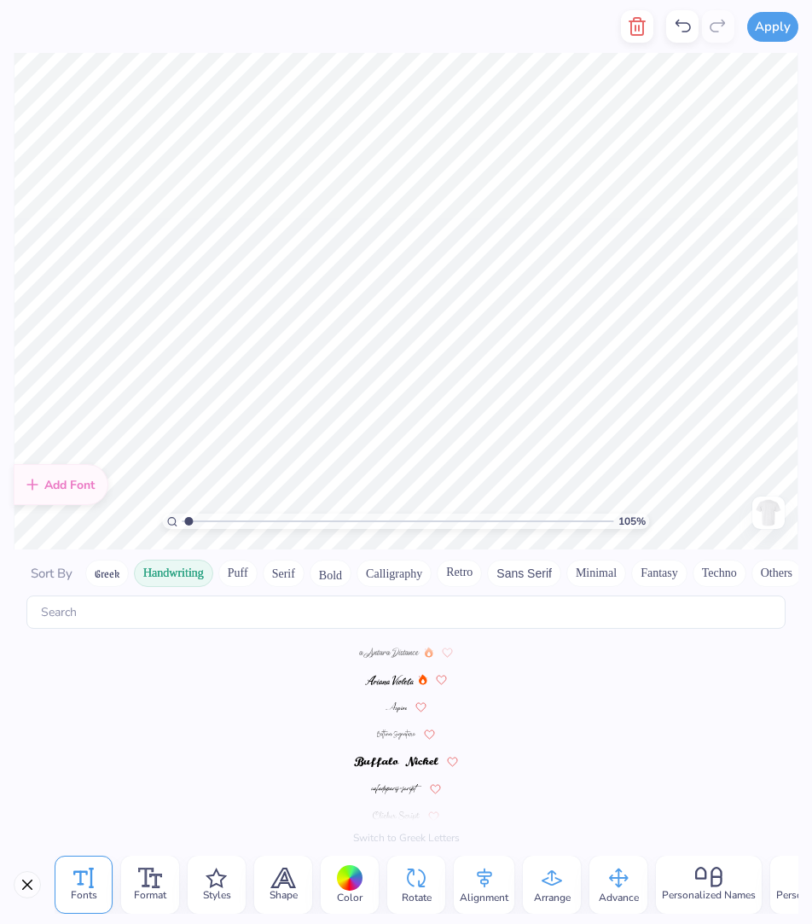
click at [284, 576] on button "Serif" at bounding box center [284, 572] width 42 height 27
click at [385, 655] on img at bounding box center [389, 652] width 116 height 10
type input "1.05480932689308"
type textarea "B"
type input "1.05480932689308"
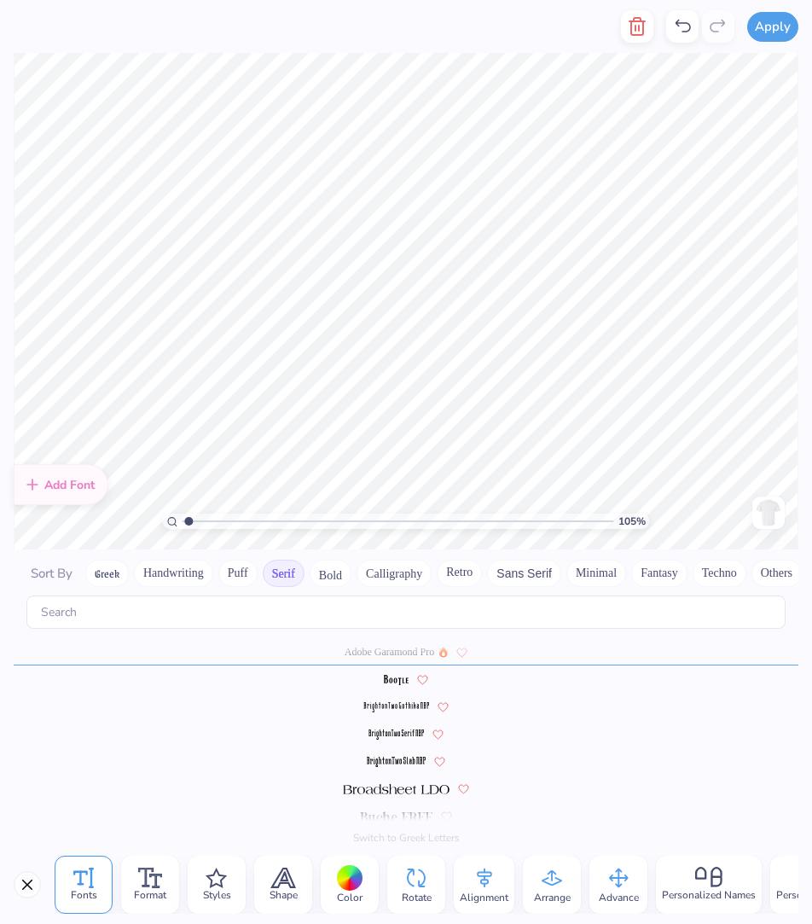
type textarea "Br"
type input "1.05480932689308"
type textarea "Bro"
type input "1.05480932689308"
type textarea "Brot"
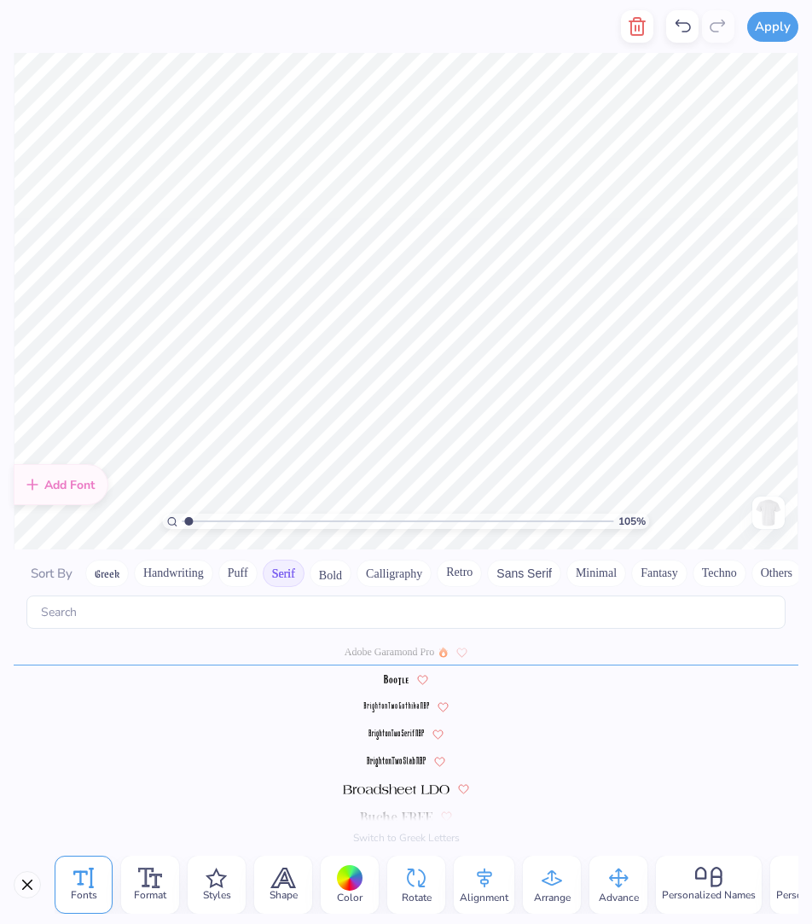
type input "1.05480932689308"
type textarea "Broth"
type input "1.05480932689308"
type textarea "Brother"
type input "1.05480932689308"
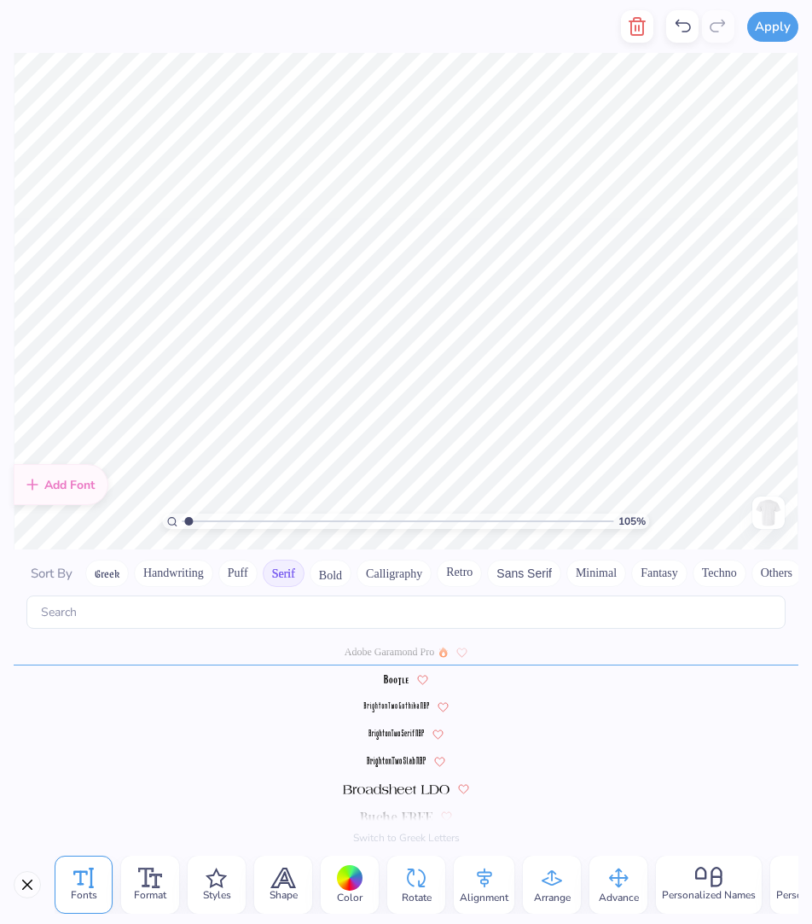
type textarea "Brothers"
click at [363, 692] on div "Color" at bounding box center [350, 884] width 58 height 58
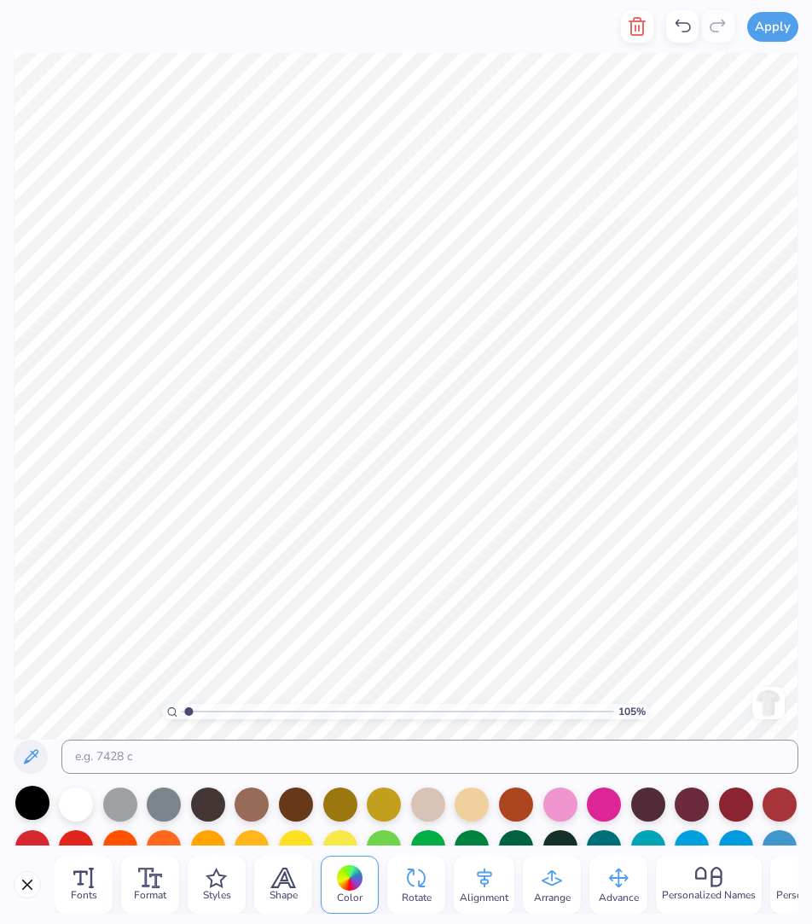
click at [31, 692] on div at bounding box center [32, 802] width 34 height 34
click at [608, 692] on icon at bounding box center [618, 878] width 26 height 26
type input "1.05480932689308"
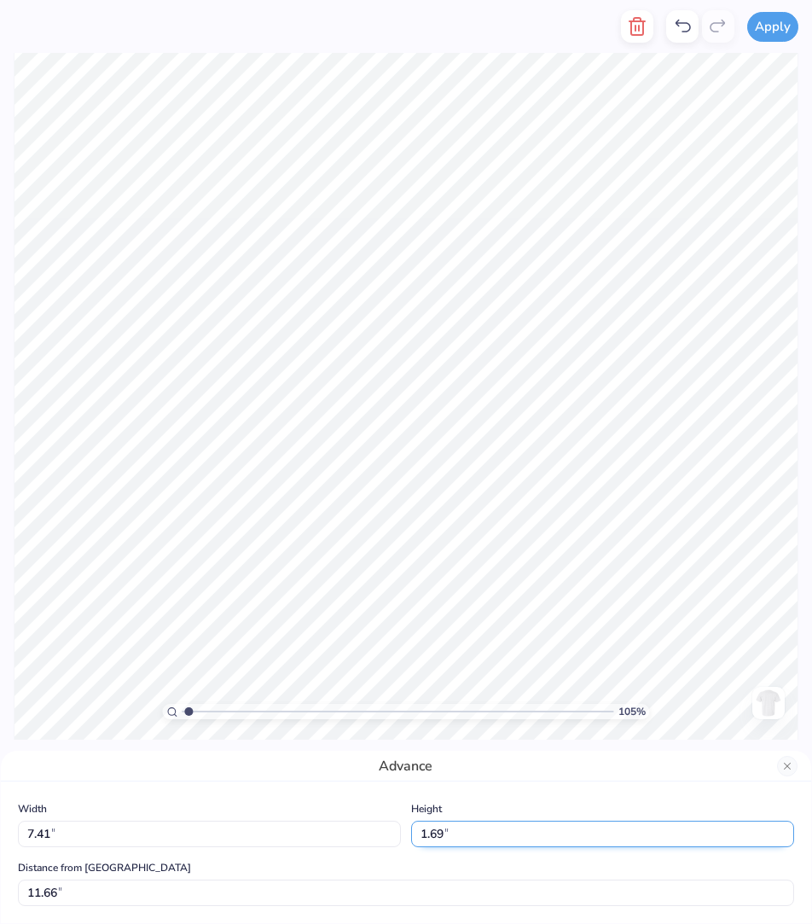
click at [501, 692] on input "1.69" at bounding box center [602, 833] width 383 height 26
type input "1"
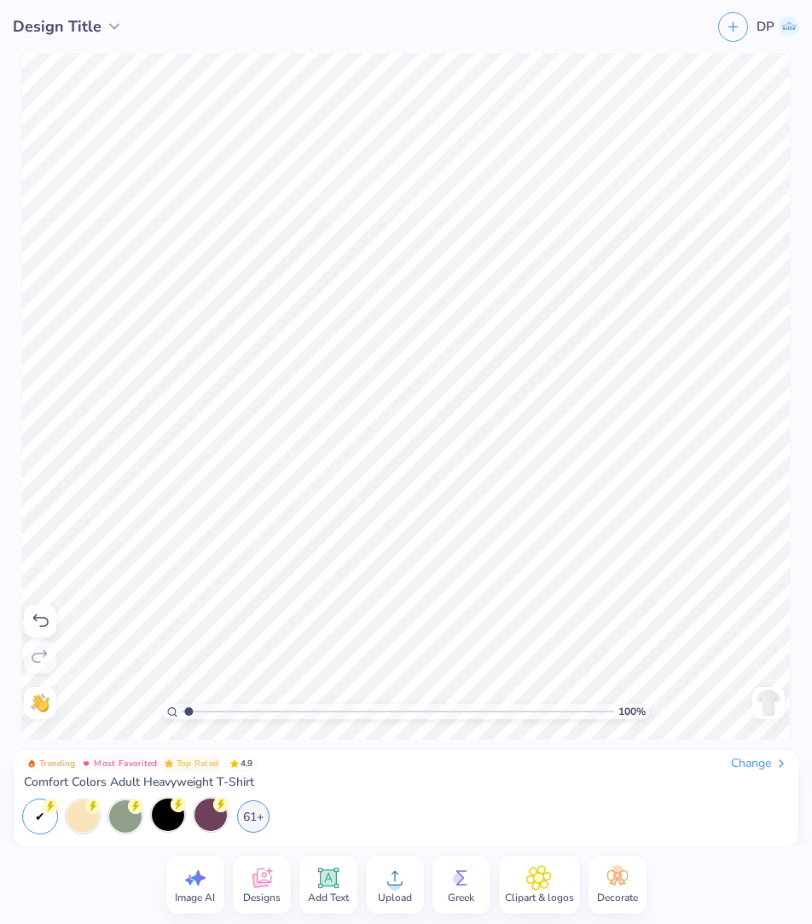
type input "1"
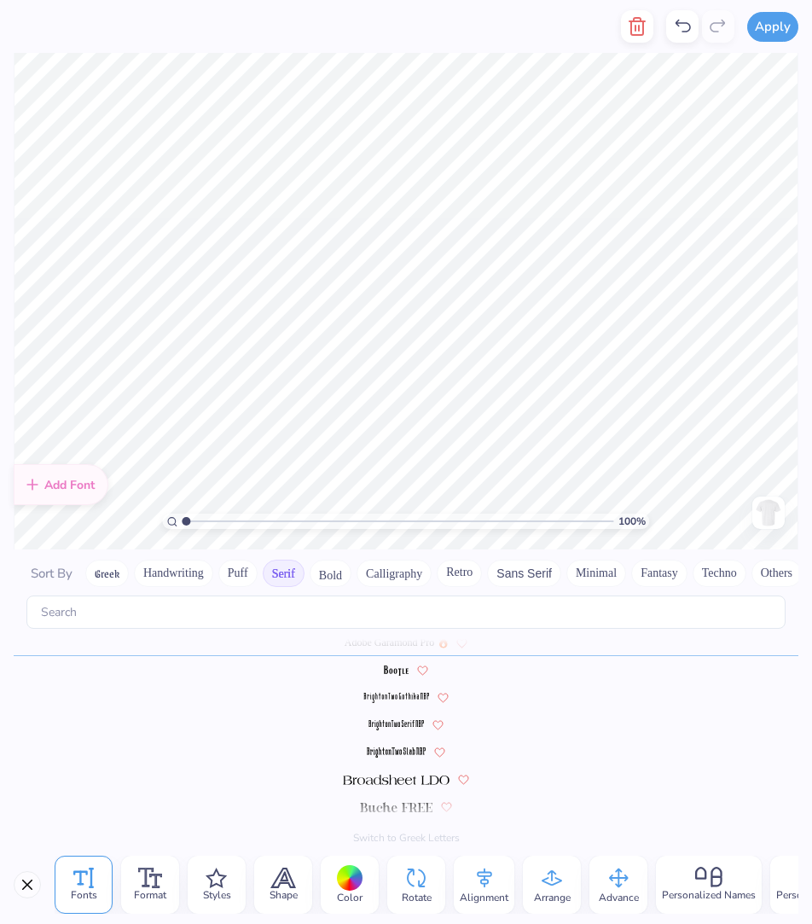
scroll to position [0, 0]
click at [608, 692] on icon at bounding box center [618, 878] width 26 height 26
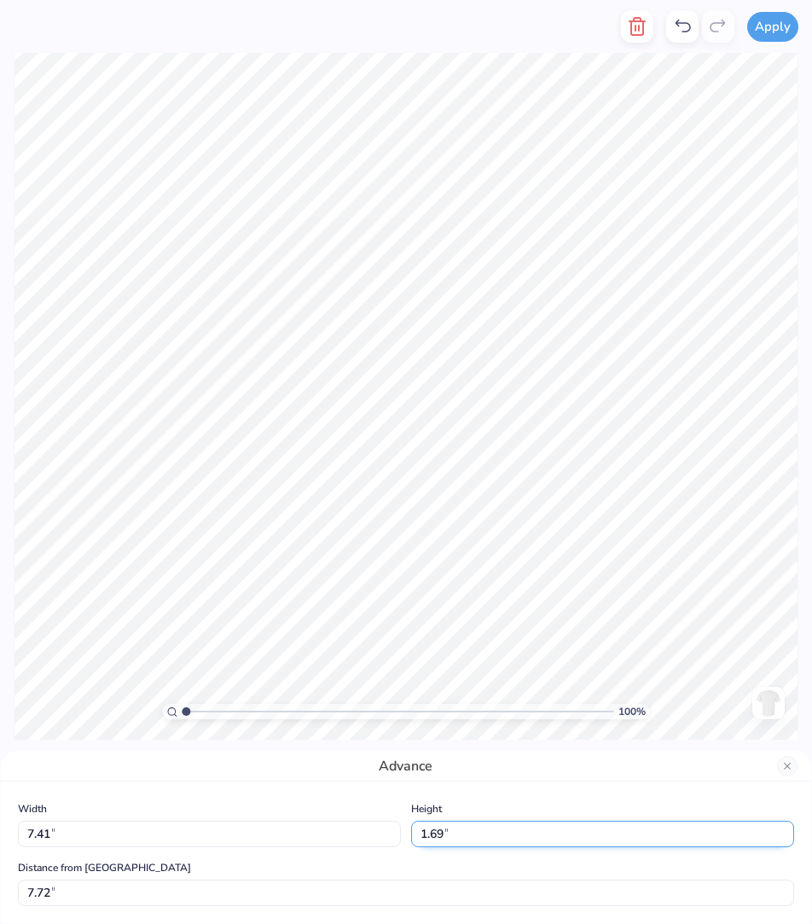
click at [445, 692] on input "1.69" at bounding box center [602, 833] width 383 height 26
drag, startPoint x: 511, startPoint y: 843, endPoint x: 327, endPoint y: 840, distance: 184.2
click at [327, 692] on div "Width 7.41 7.41 " Height 1.69 1.69 "" at bounding box center [406, 822] width 776 height 49
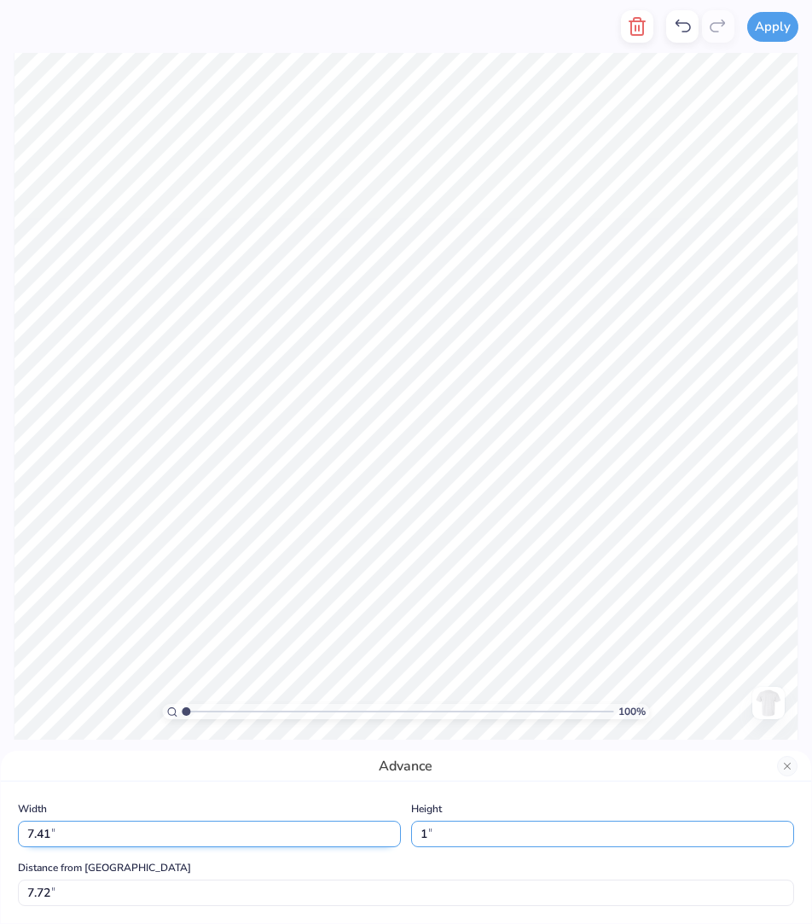
type input "1"
type input "4.40"
type input "1.00"
type input "8.06"
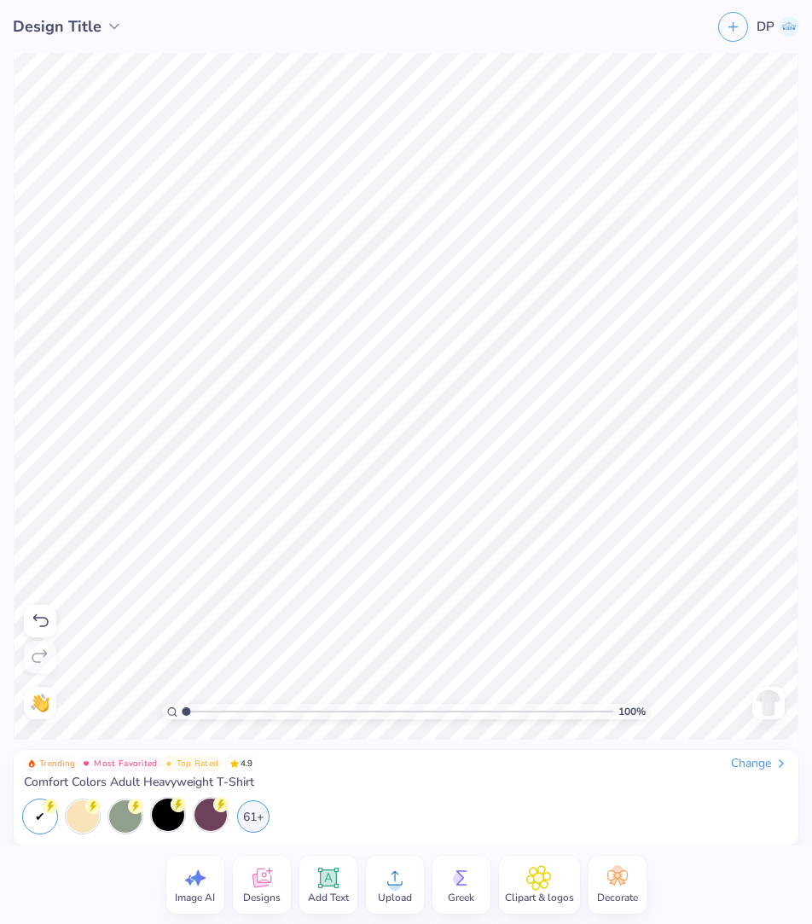
click at [608, 692] on img at bounding box center [768, 702] width 27 height 27
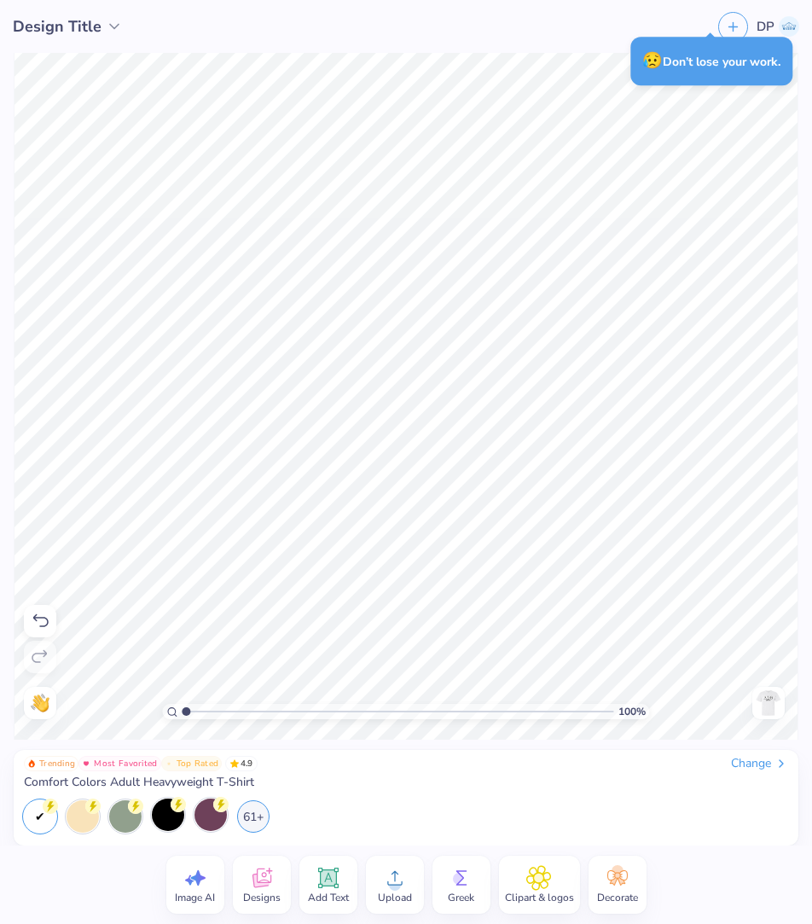
click at [331, 692] on icon at bounding box center [328, 878] width 16 height 16
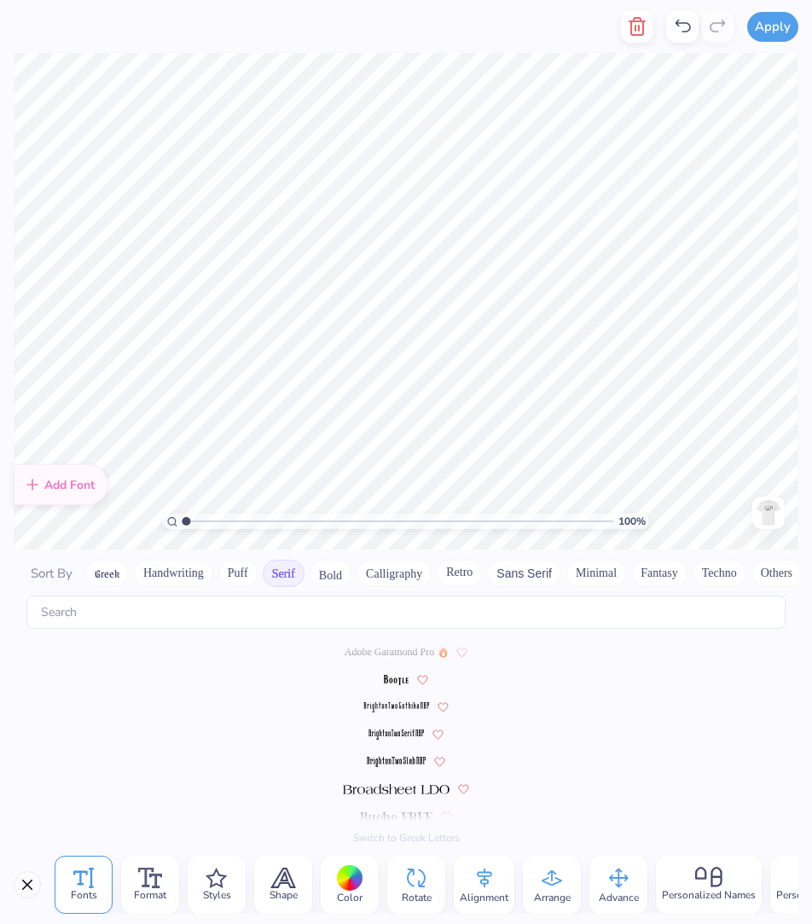
scroll to position [0, 5]
type textarea "DST Charity Bash"
click at [390, 653] on span "Adobe Garamond Pro" at bounding box center [390, 651] width 90 height 15
click at [338, 692] on div at bounding box center [350, 878] width 26 height 26
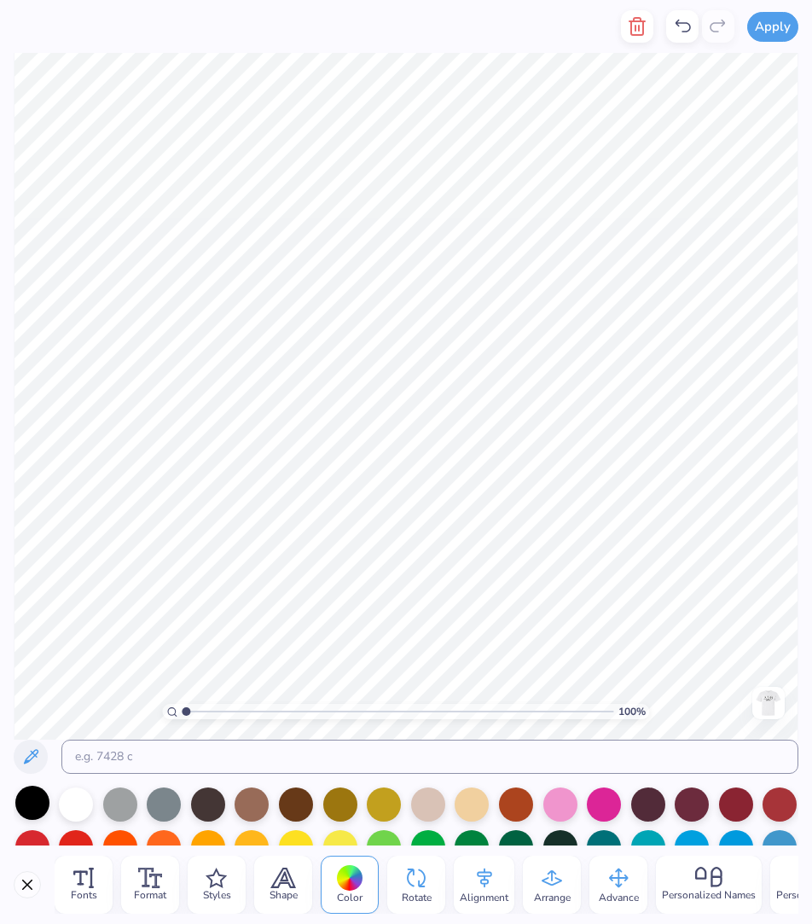
click at [32, 692] on div at bounding box center [32, 802] width 34 height 34
click at [601, 692] on div "Advance" at bounding box center [618, 884] width 58 height 58
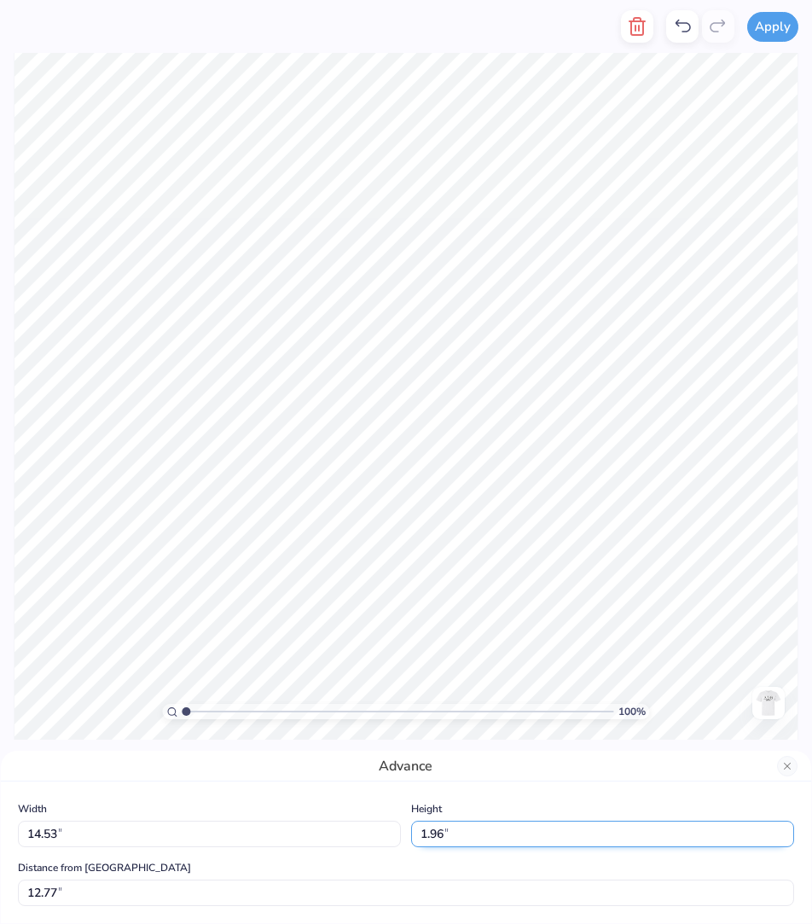
click at [448, 692] on input "1.96" at bounding box center [602, 833] width 383 height 26
type input "1.5"
type input "11.14"
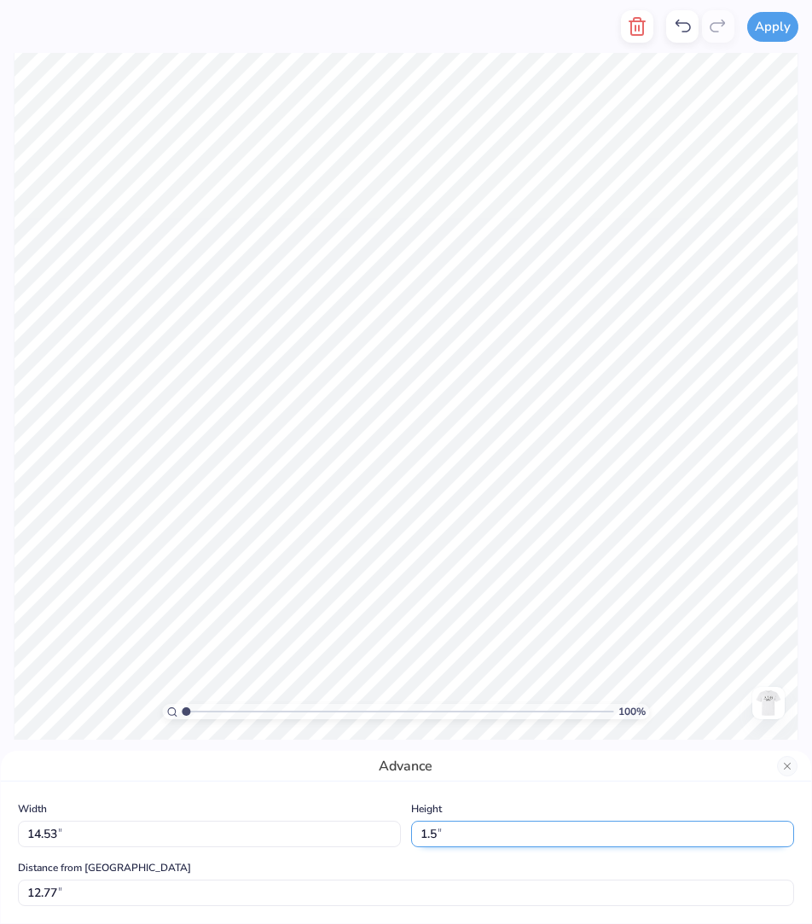
type input "1.50"
type input "13.00"
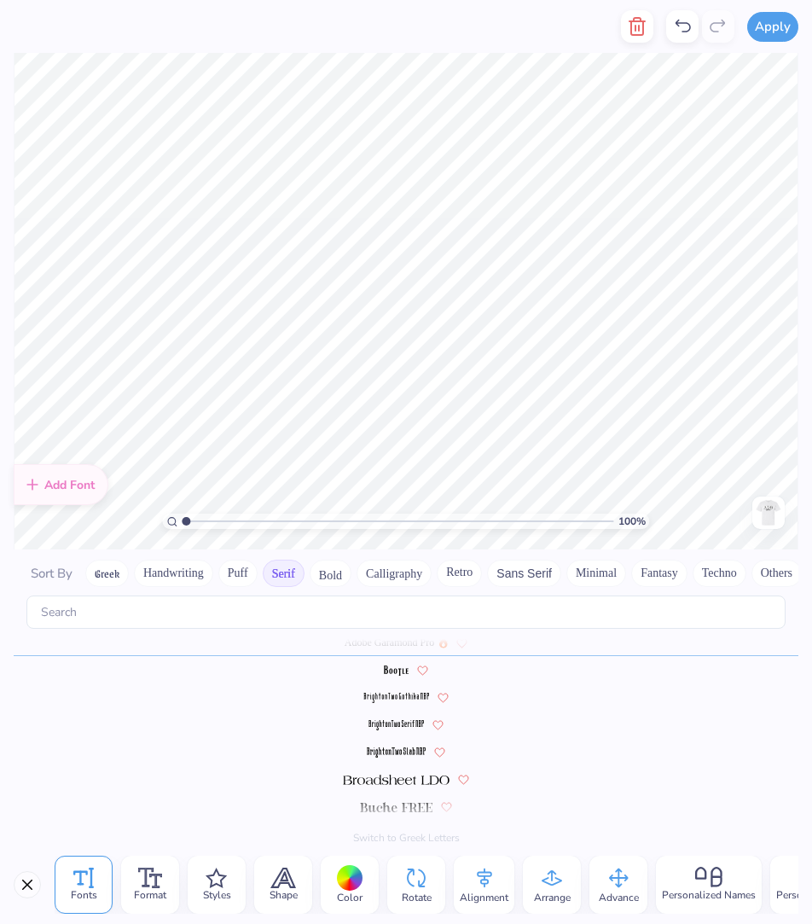
scroll to position [0, 0]
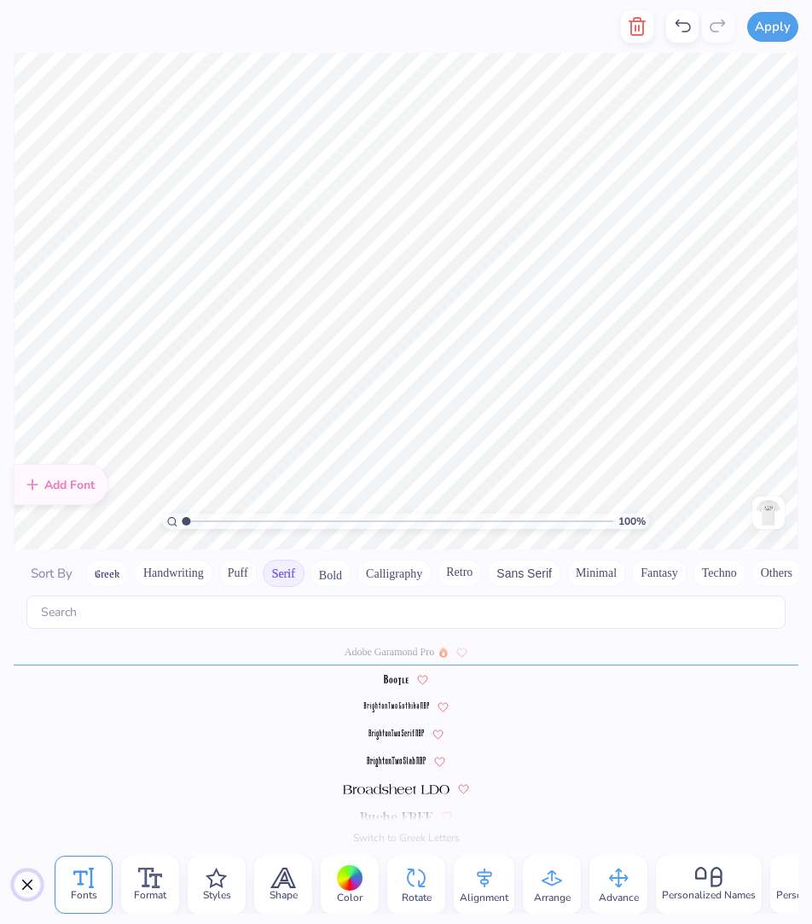
click at [27, 692] on button "Close" at bounding box center [27, 884] width 27 height 27
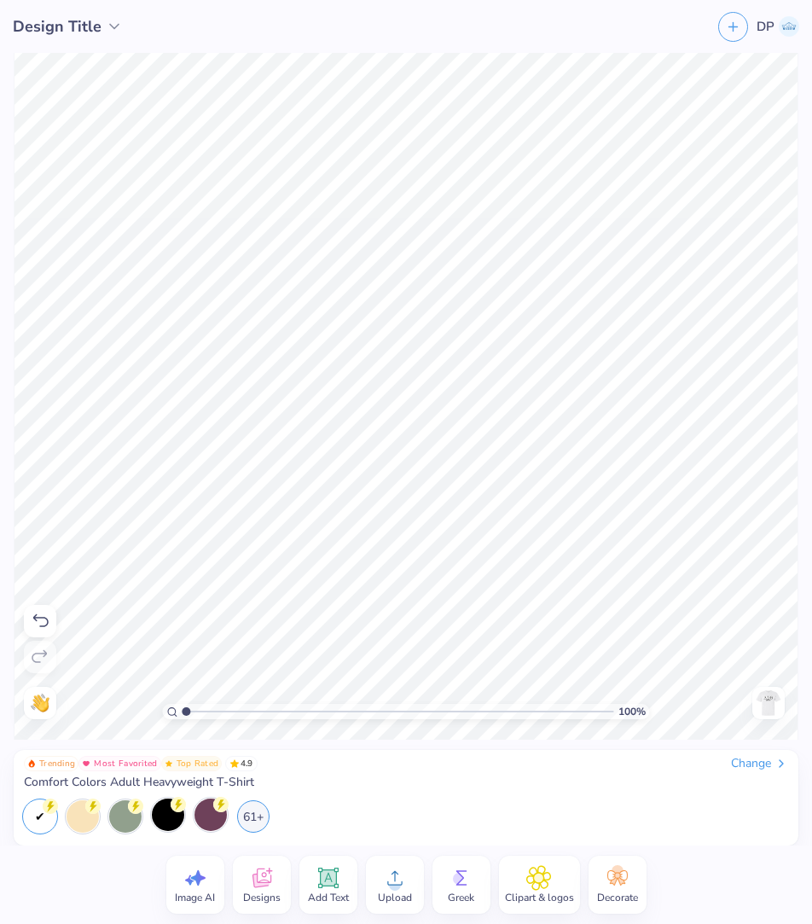
click at [312, 692] on div "Add Text" at bounding box center [328, 884] width 58 height 58
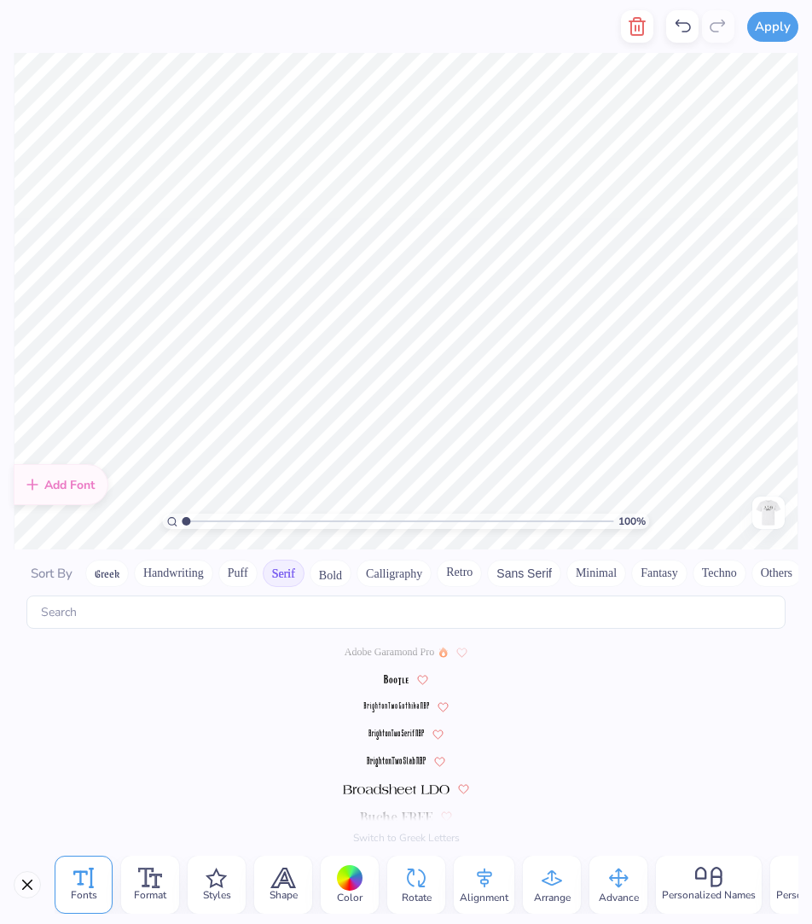
type textarea "[DATE]"
click at [304, 692] on div "Shape" at bounding box center [283, 884] width 58 height 58
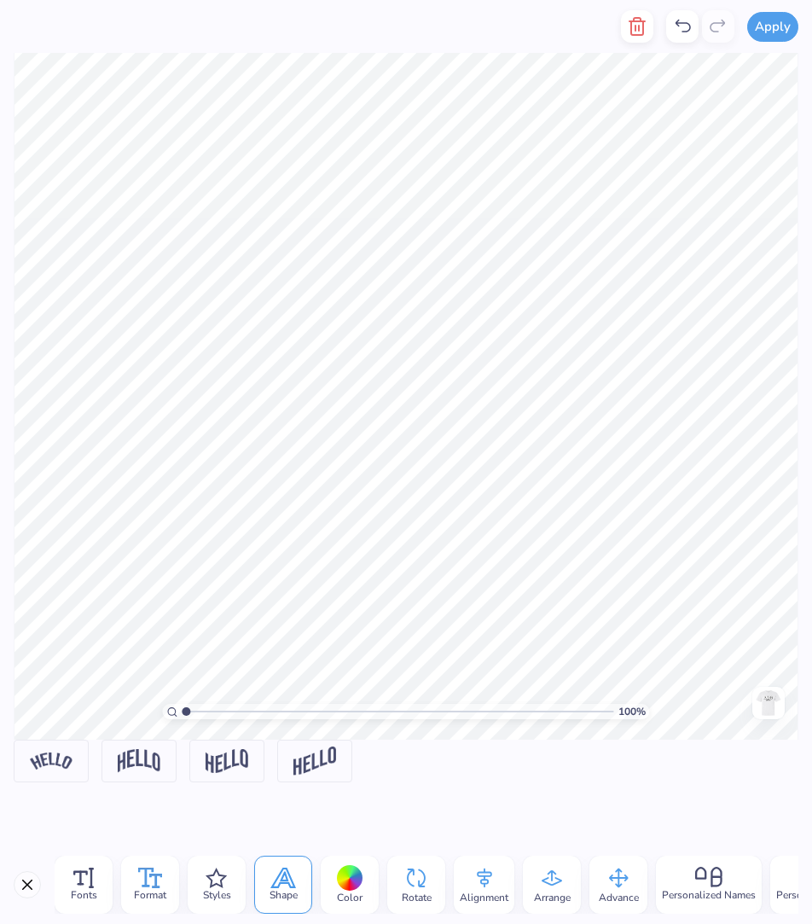
click at [149, 692] on icon at bounding box center [150, 877] width 25 height 20
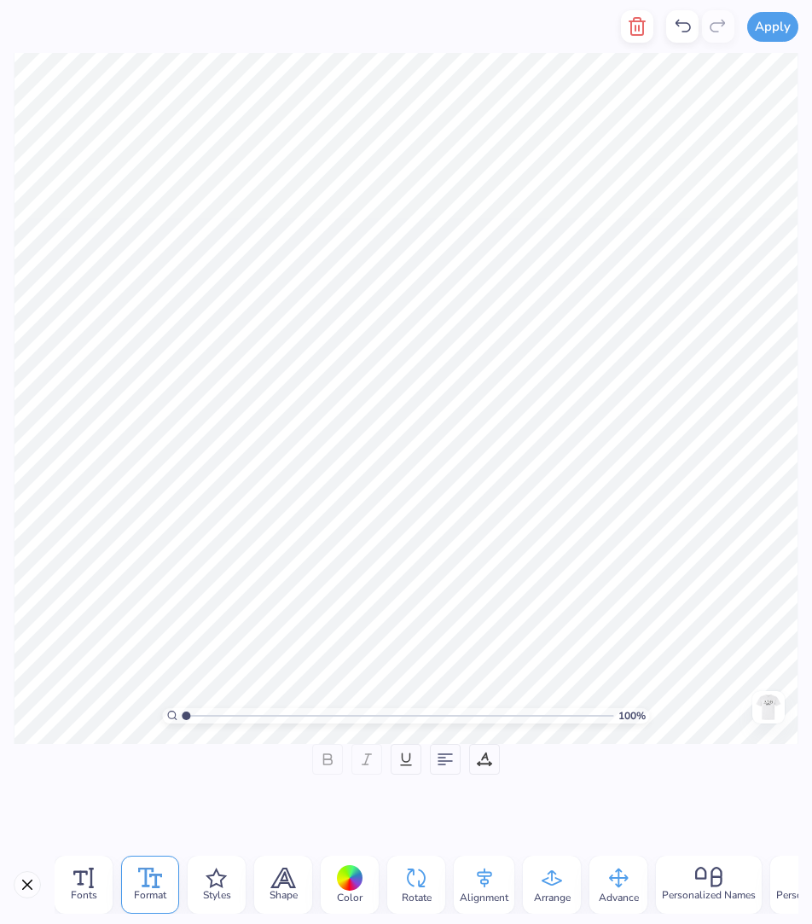
click at [348, 692] on div at bounding box center [350, 878] width 26 height 26
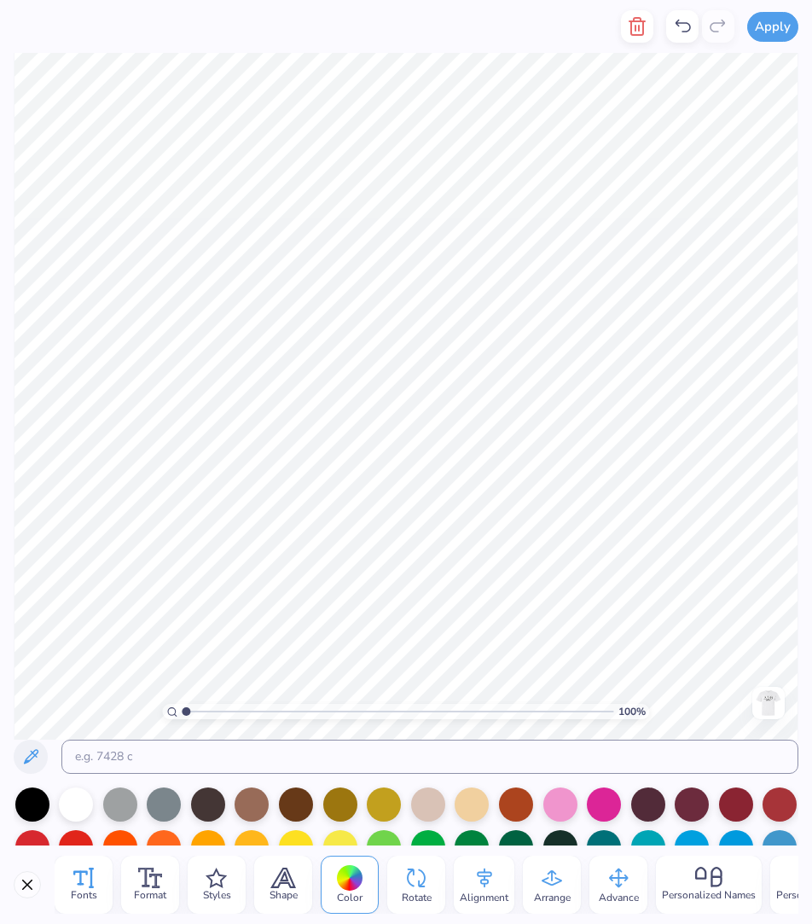
drag, startPoint x: 38, startPoint y: 808, endPoint x: 73, endPoint y: 877, distance: 78.2
click at [38, 692] on div at bounding box center [32, 804] width 34 height 34
click at [76, 692] on icon at bounding box center [83, 877] width 20 height 20
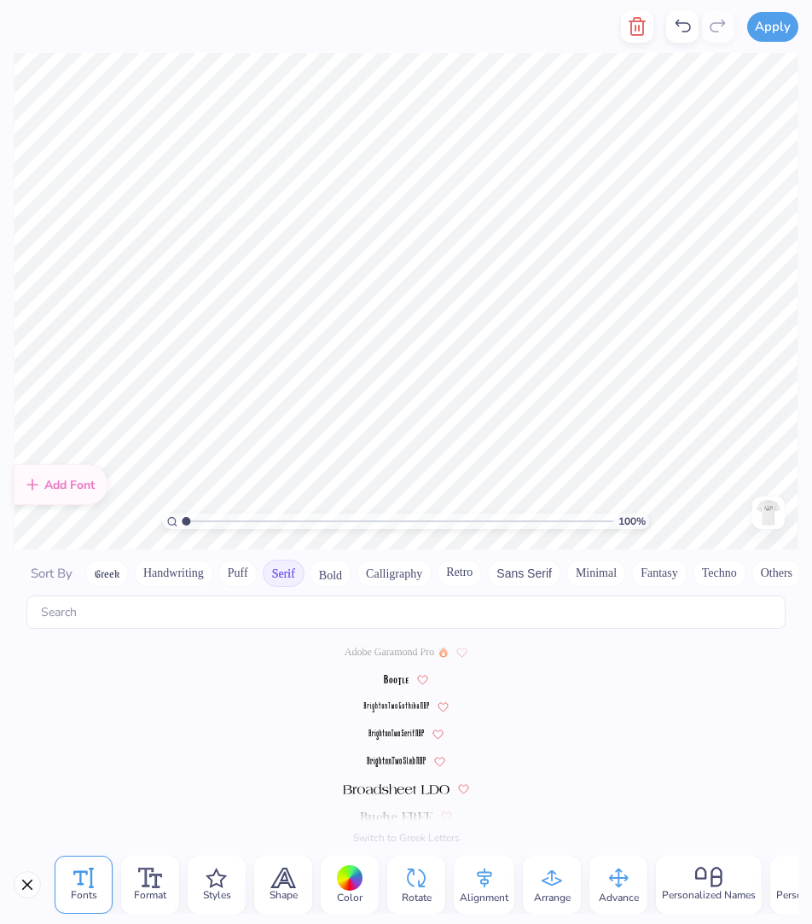
scroll to position [0, 0]
click at [415, 646] on span "Adobe Garamond Pro" at bounding box center [390, 651] width 90 height 15
click at [417, 654] on span "Adobe Garamond Pro" at bounding box center [390, 651] width 90 height 15
click at [608, 692] on icon at bounding box center [618, 878] width 26 height 26
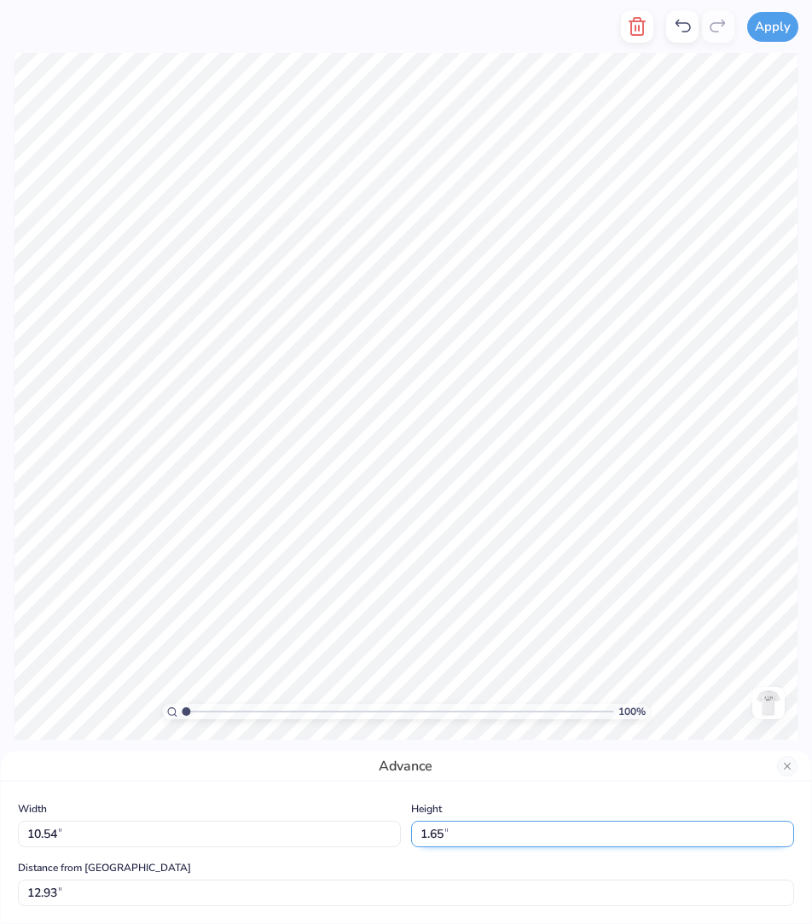
click at [435, 692] on input "1.65" at bounding box center [602, 833] width 383 height 26
type input "1"
type input "6.41"
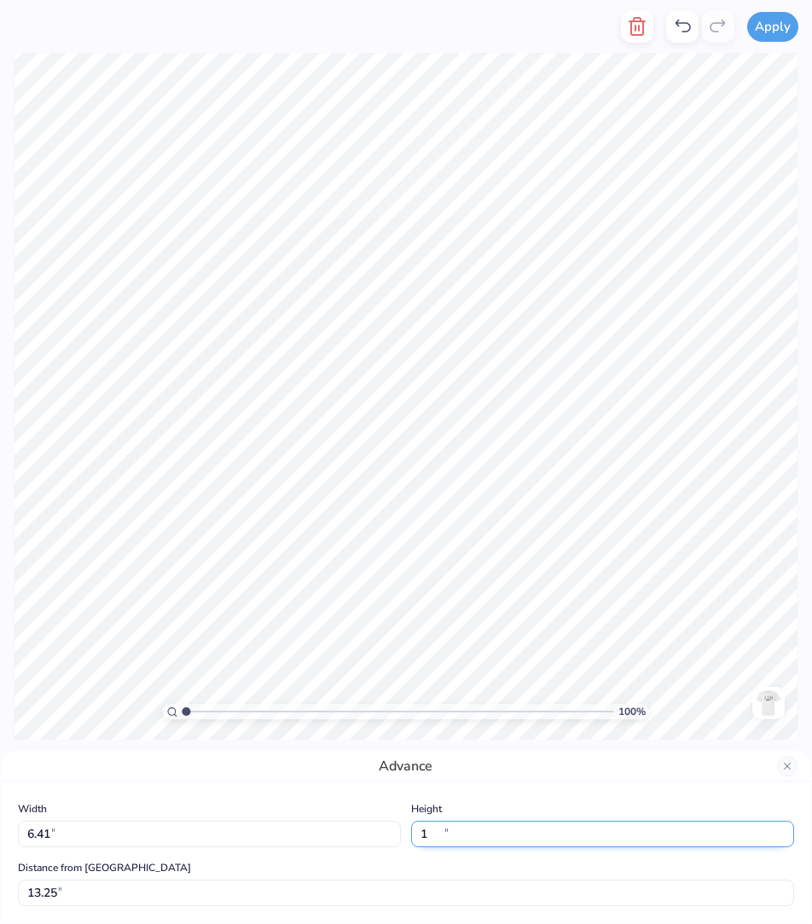
type input "1.00"
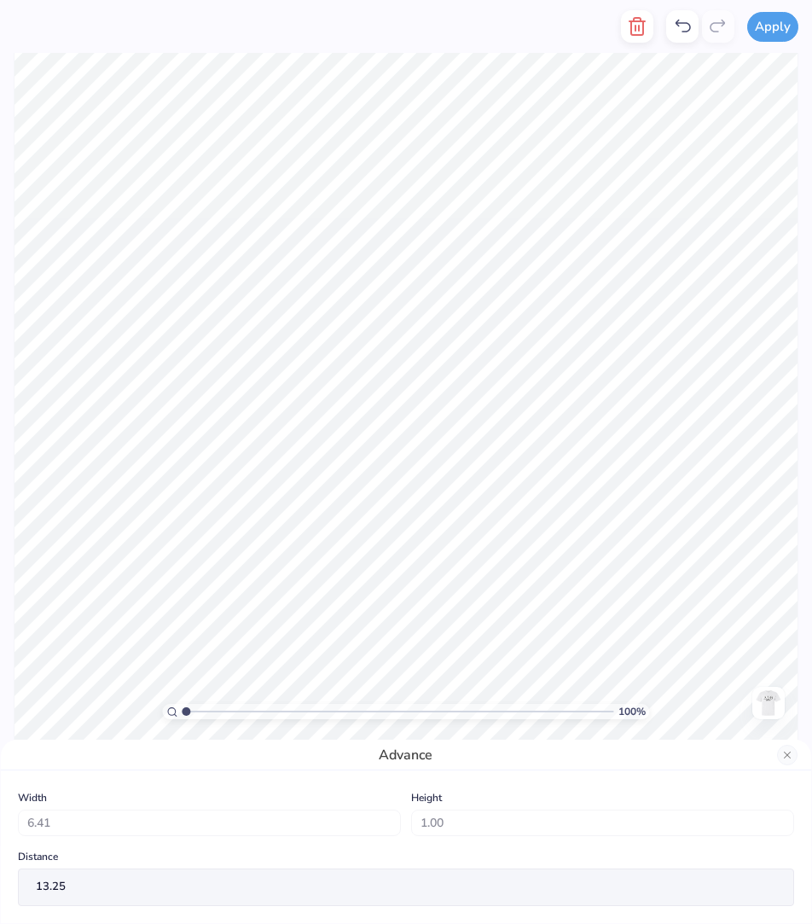
type input "5.44"
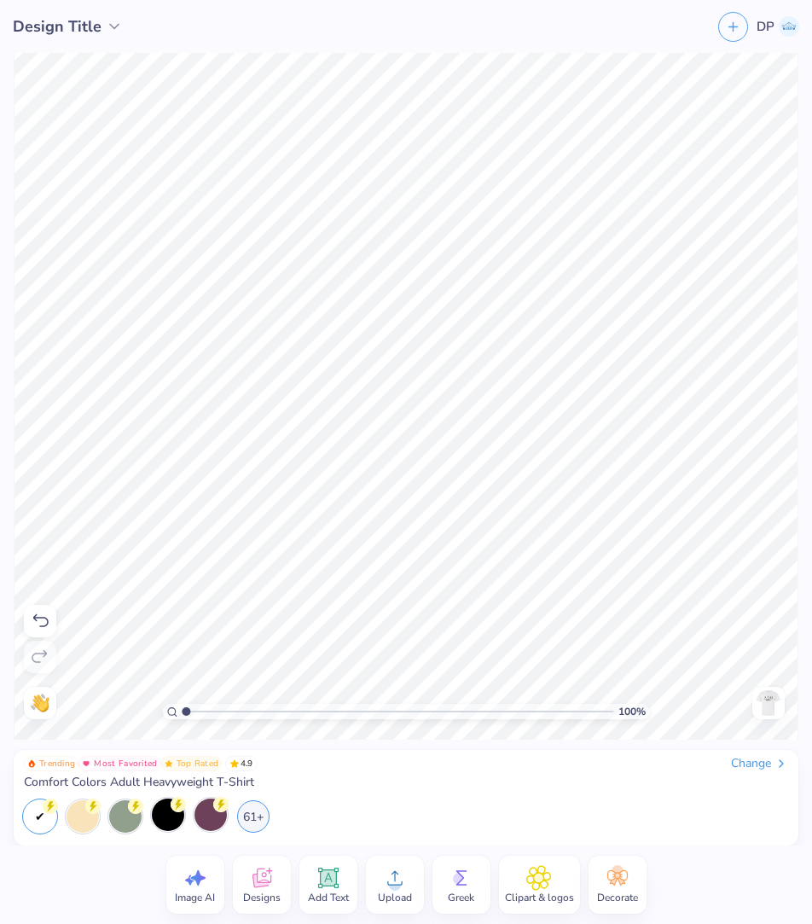
click at [316, 692] on icon at bounding box center [329, 878] width 26 height 26
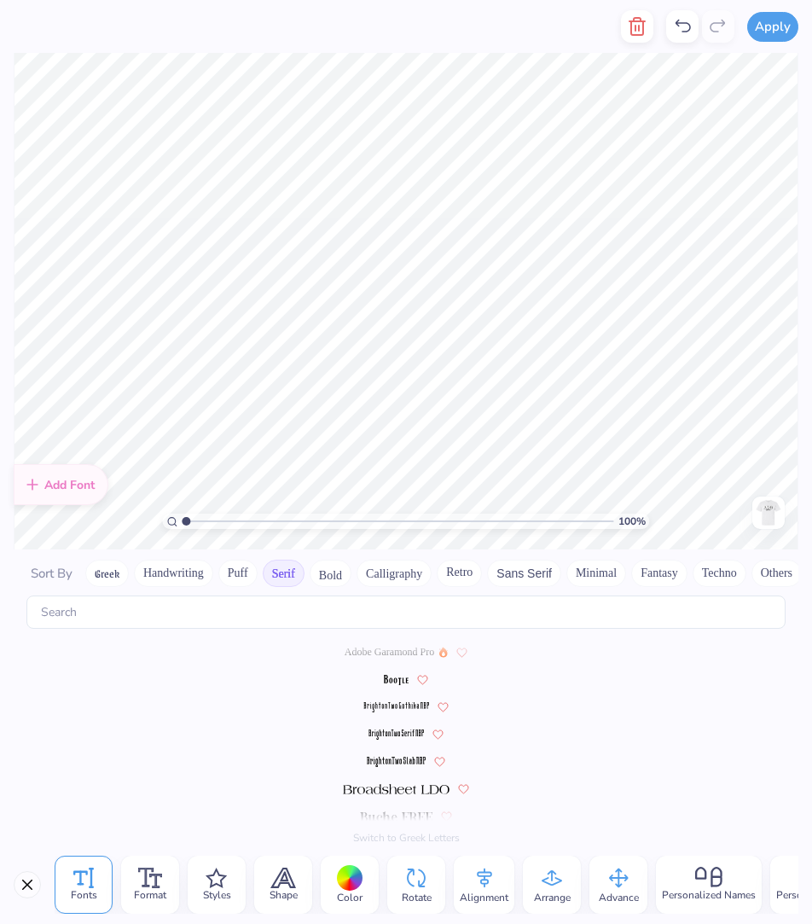
scroll to position [0, 2]
type textarea "[US_STATE]"
click at [397, 653] on span "Adobe Garamond Pro" at bounding box center [390, 651] width 90 height 15
click at [344, 692] on div at bounding box center [350, 878] width 26 height 26
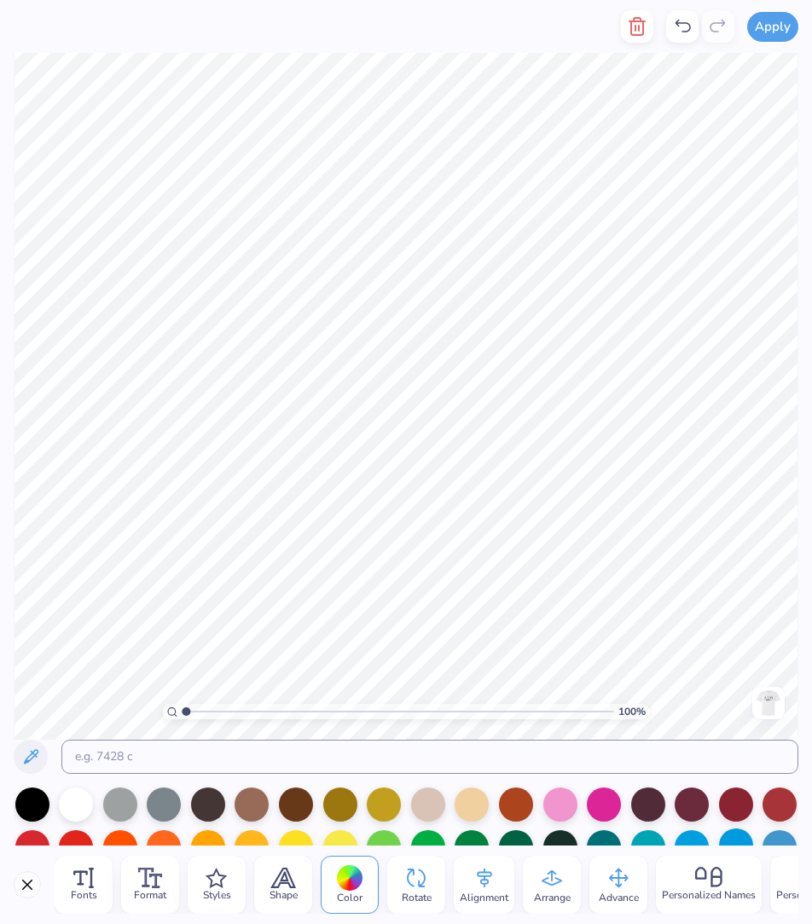
click at [608, 692] on div at bounding box center [736, 845] width 34 height 34
click at [605, 692] on icon at bounding box center [618, 878] width 26 height 26
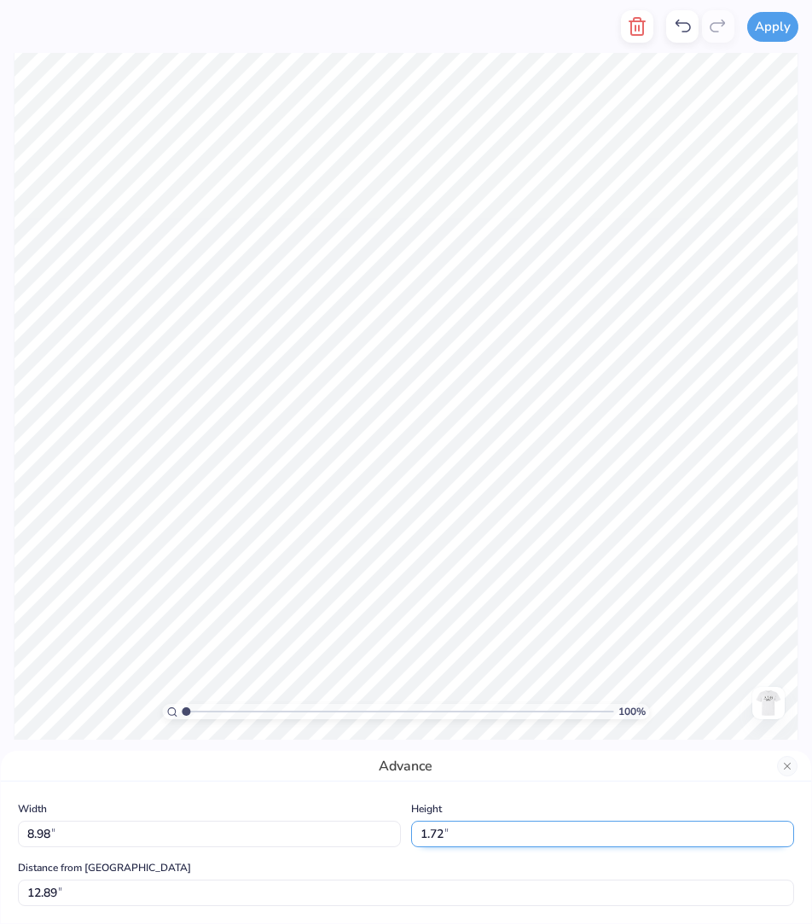
click at [461, 692] on input "1.72" at bounding box center [602, 833] width 383 height 26
type input "1"
type input "5.23"
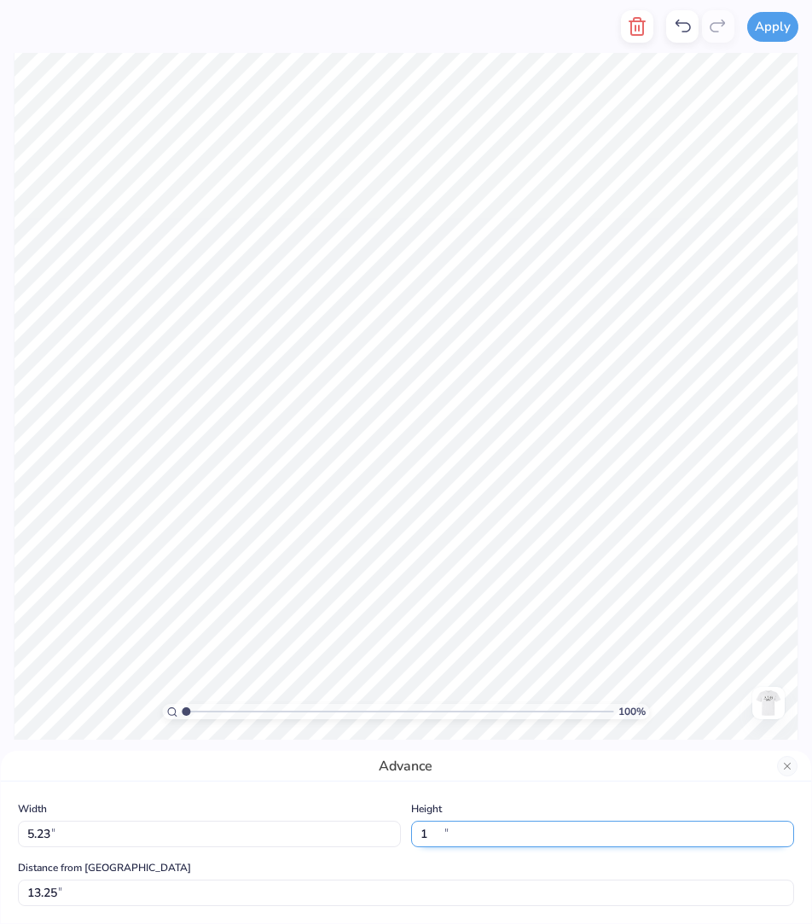
type input "1.00"
type input "6.91"
type input "6.41"
type input "5.44"
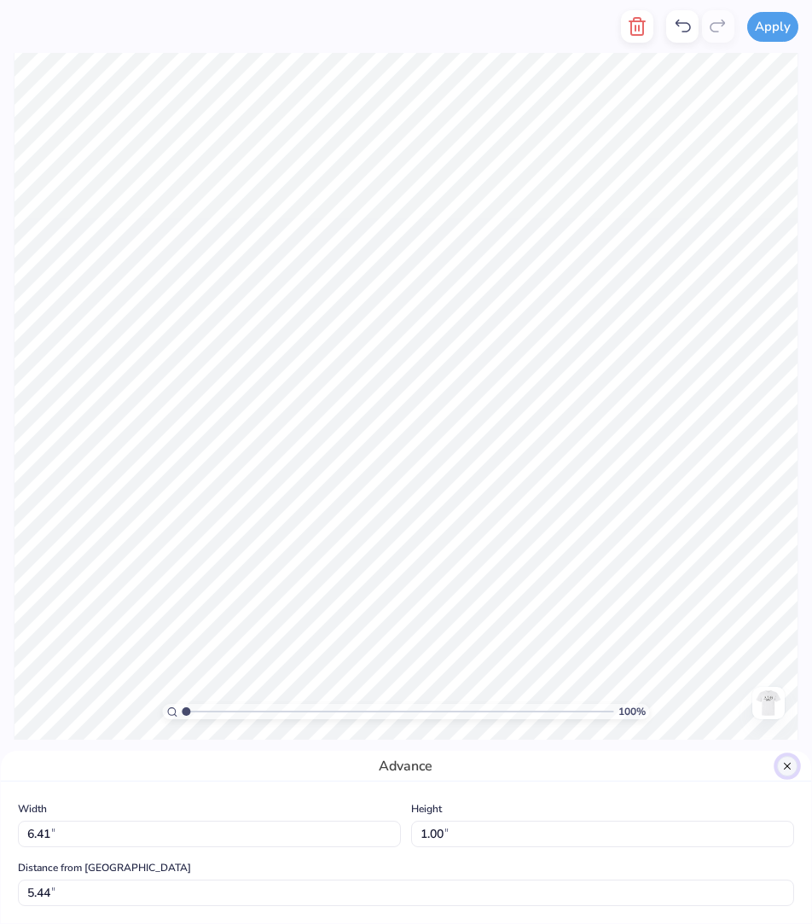
click at [608, 692] on button "Close" at bounding box center [787, 766] width 20 height 20
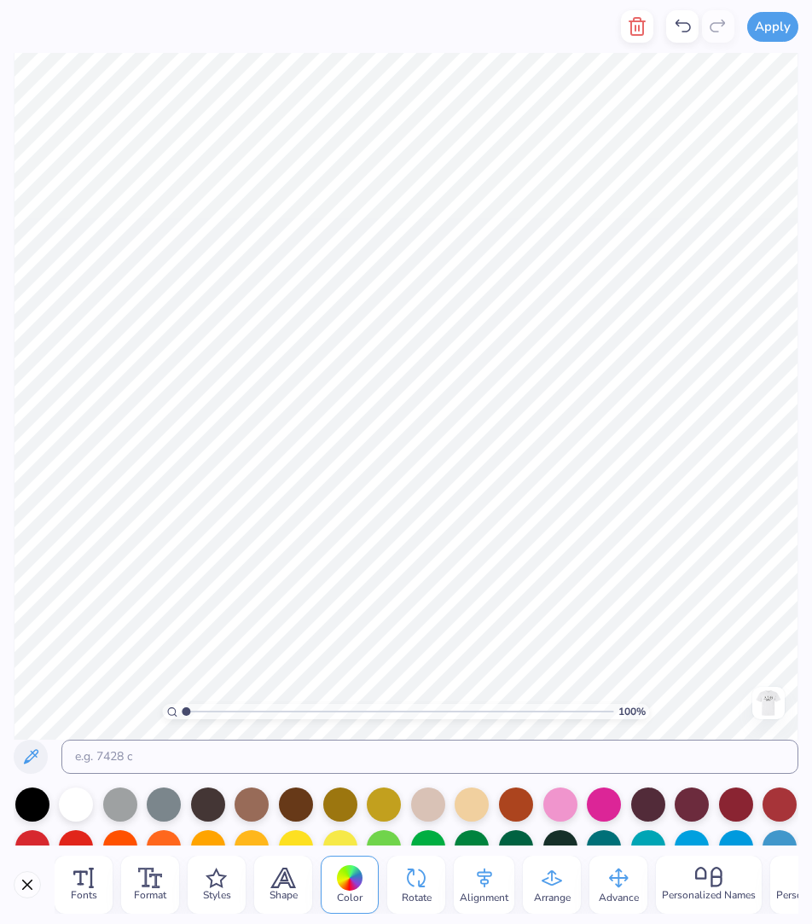
click at [608, 692] on div "Fonts Format Styles Shape Color Rotate Alignment Arrange Advance Personalized N…" at bounding box center [406, 884] width 812 height 78
click at [608, 692] on div at bounding box center [736, 845] width 34 height 34
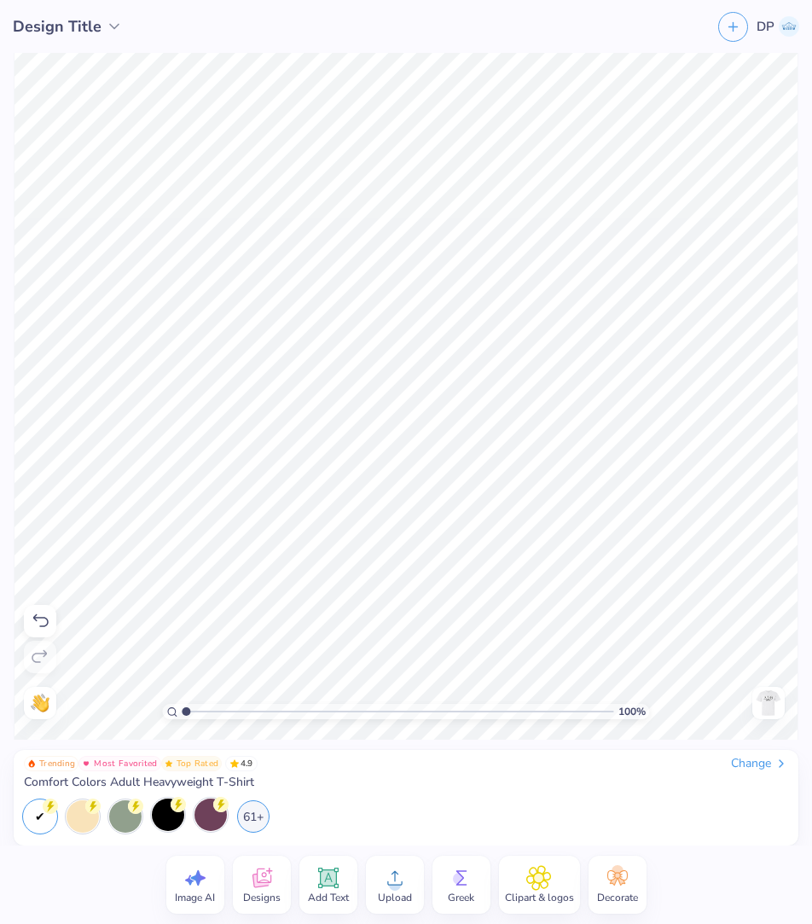
type input "1"
click at [154, 692] on div "100 %" at bounding box center [406, 396] width 785 height 786
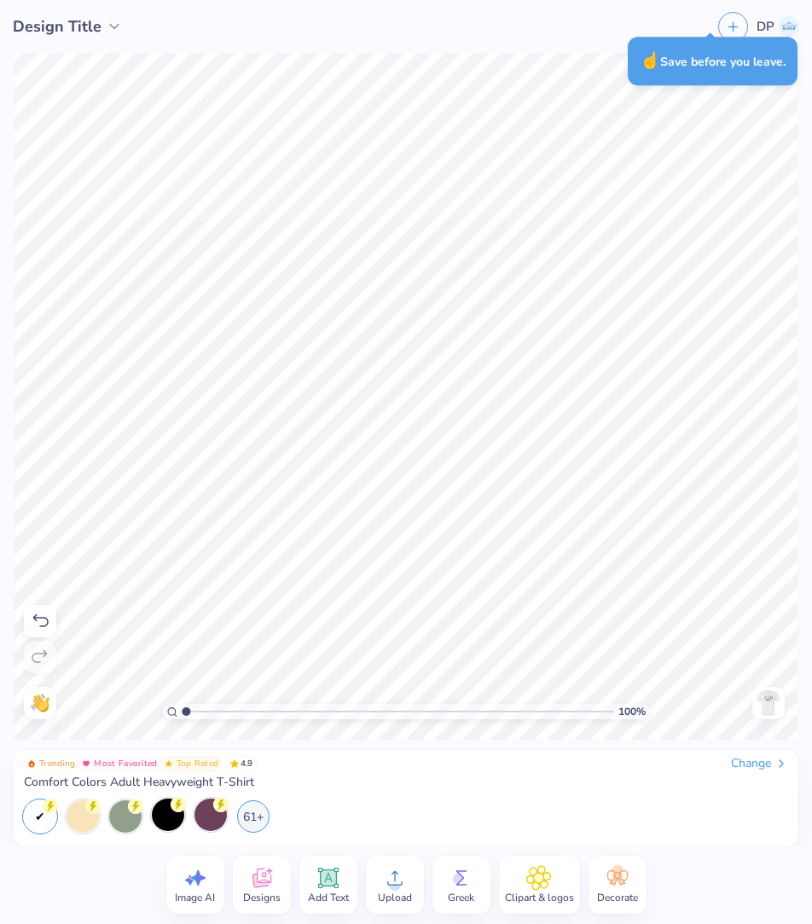
click at [608, 692] on img at bounding box center [768, 702] width 27 height 27
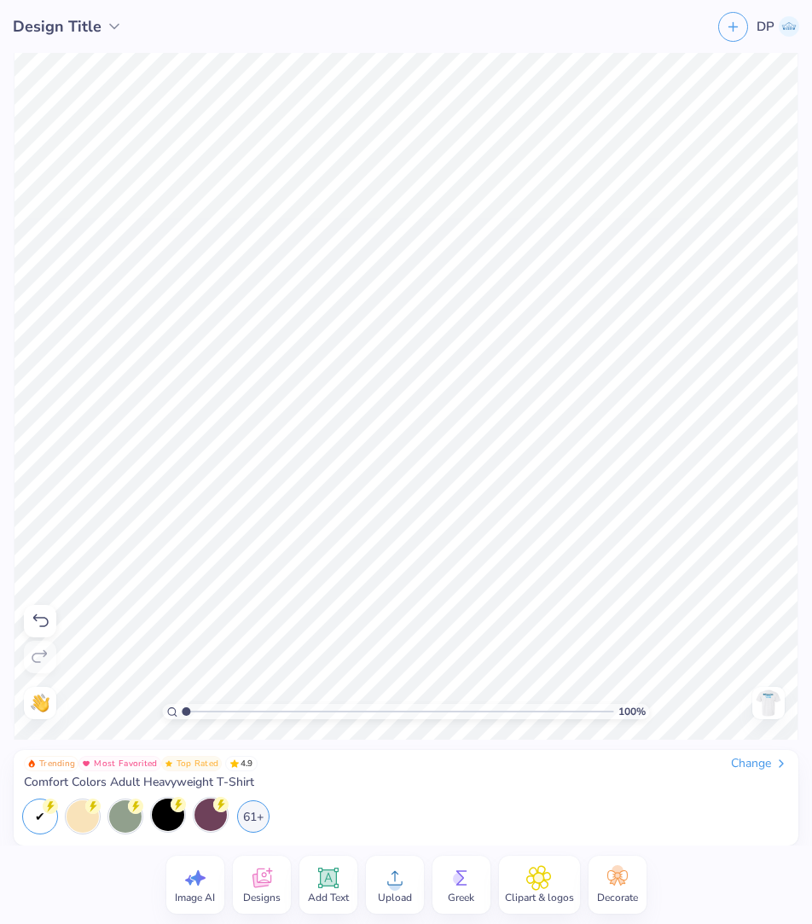
click at [402, 692] on icon at bounding box center [395, 878] width 26 height 26
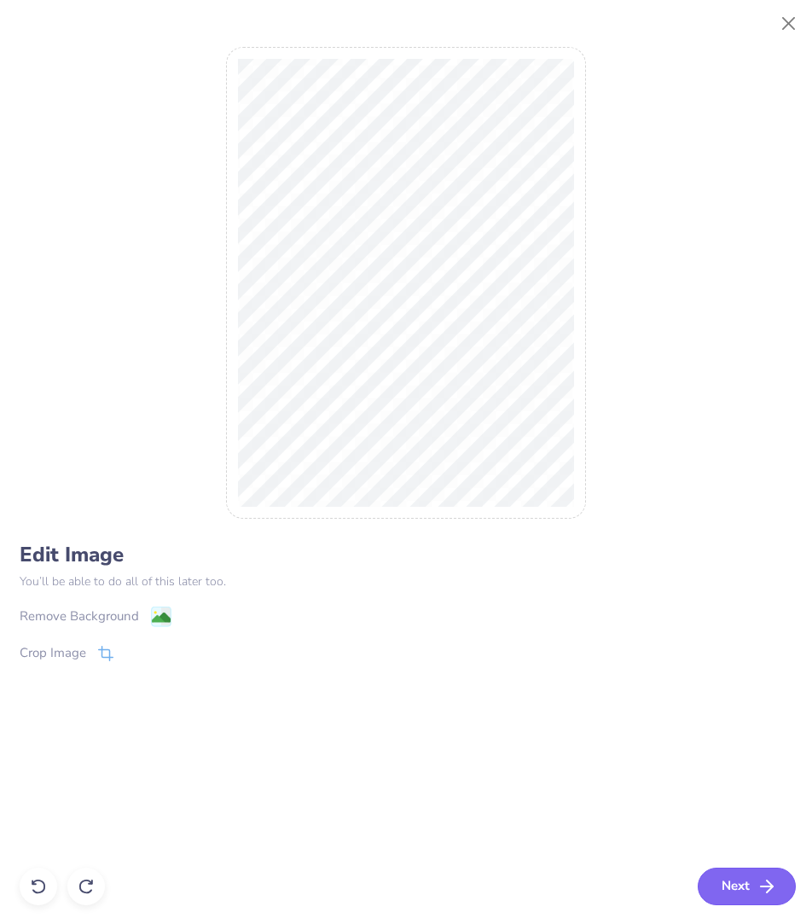
click at [608, 692] on button "Next" at bounding box center [747, 886] width 98 height 38
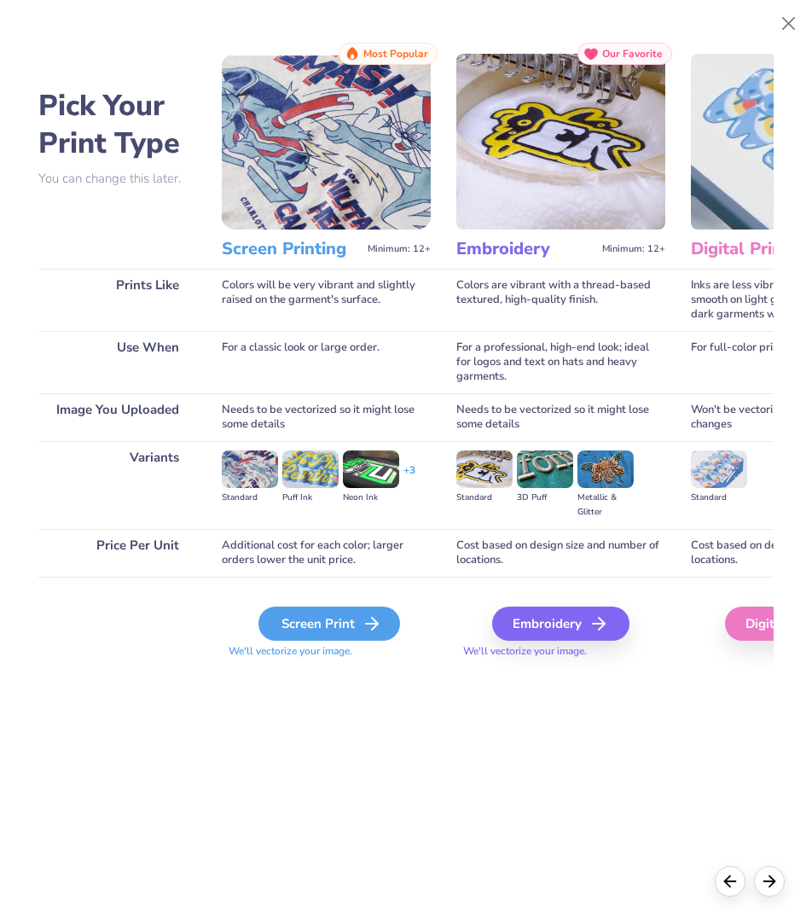
click at [328, 617] on div "Screen Print" at bounding box center [329, 623] width 142 height 34
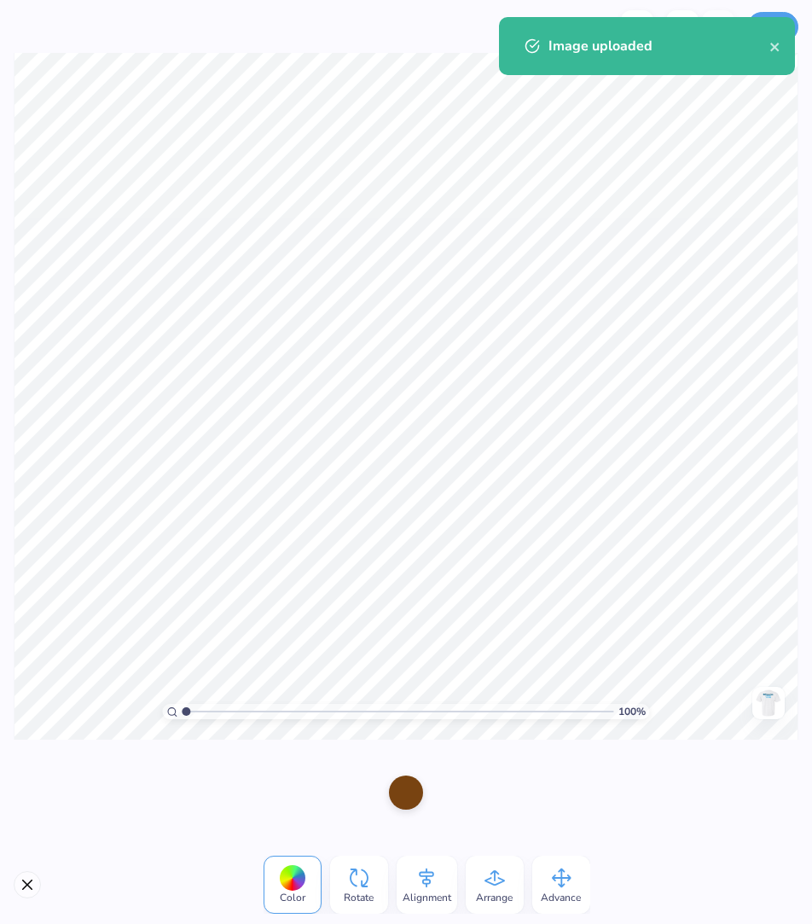
click at [560, 692] on icon at bounding box center [562, 878] width 20 height 20
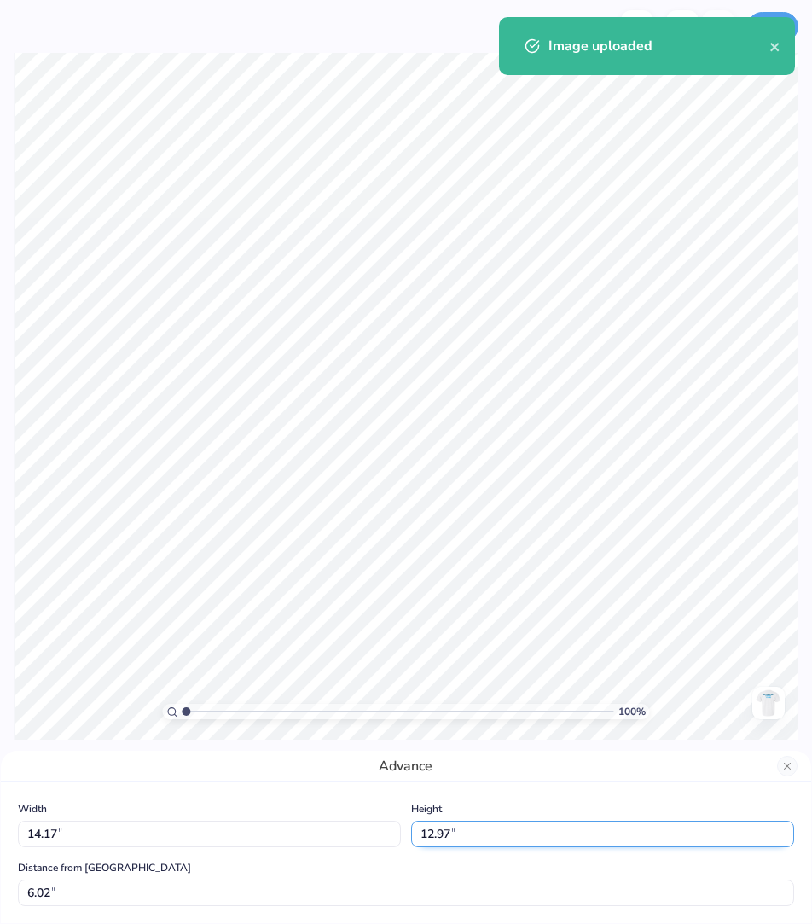
click at [450, 692] on input "12.97" at bounding box center [602, 833] width 383 height 26
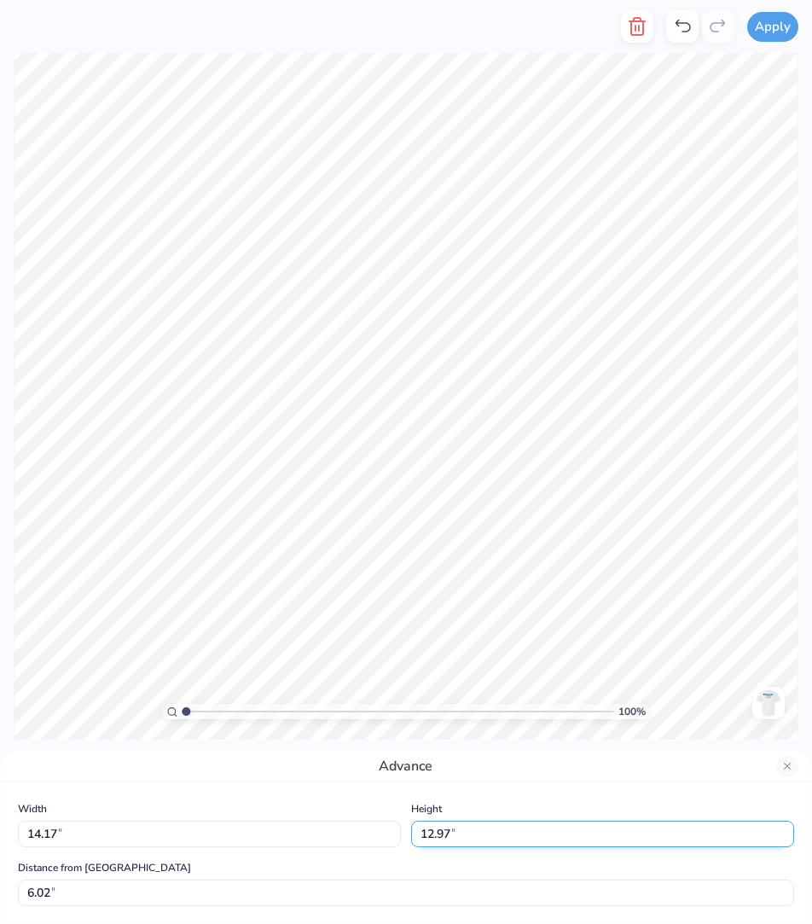
click at [450, 692] on input "12.97" at bounding box center [602, 833] width 383 height 26
type input "3.5"
type input "3.83"
type input "3.50"
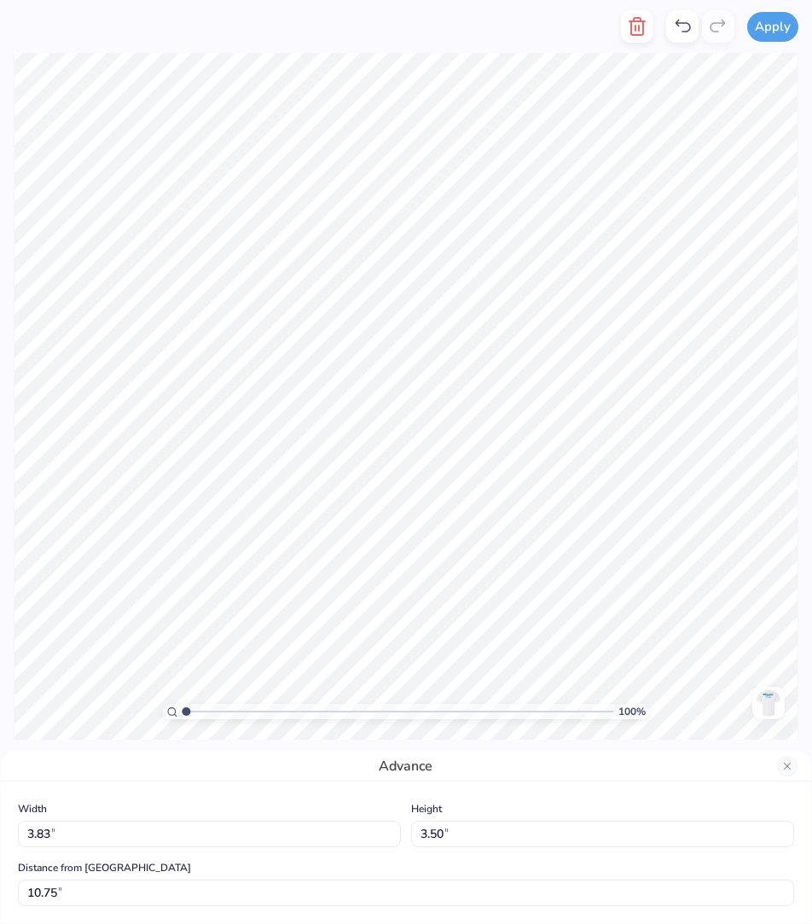
type input "3.98"
